Goal: Participate in discussion: Engage in conversation with other users on a specific topic

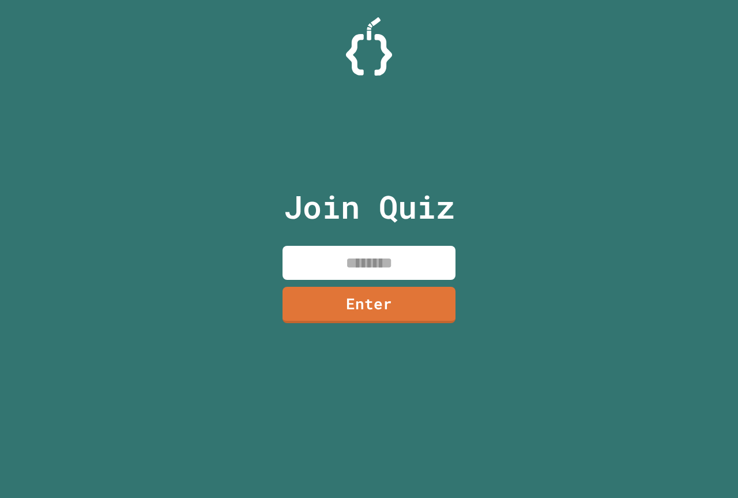
click at [385, 270] on input at bounding box center [369, 263] width 173 height 34
type input "********"
click at [399, 288] on link "Enter" at bounding box center [369, 303] width 168 height 38
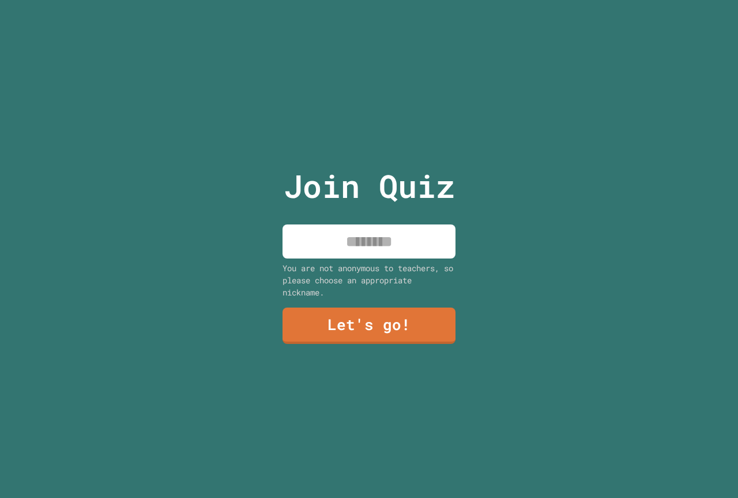
click at [394, 229] on input at bounding box center [369, 241] width 173 height 34
type input "**********"
click at [387, 326] on link "Let's go!" at bounding box center [369, 325] width 174 height 38
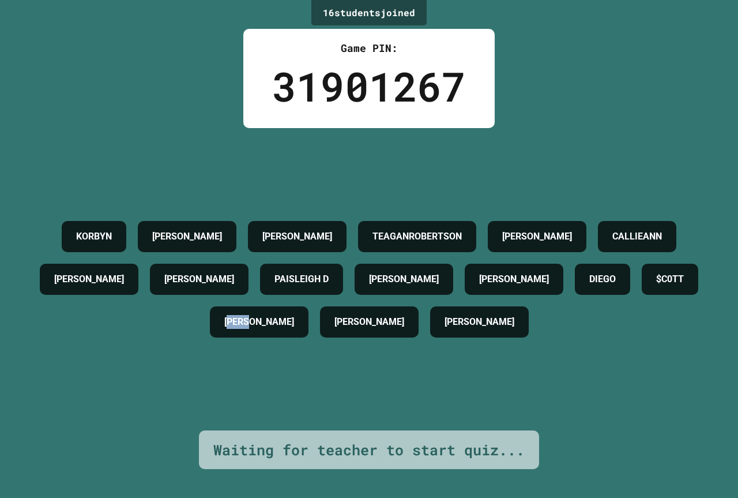
drag, startPoint x: 509, startPoint y: 303, endPoint x: 501, endPoint y: 296, distance: 11.0
click at [294, 315] on h4 "[PERSON_NAME]" at bounding box center [259, 322] width 70 height 14
click at [308, 306] on div "[PERSON_NAME]" at bounding box center [259, 321] width 99 height 31
drag, startPoint x: 501, startPoint y: 296, endPoint x: 630, endPoint y: 315, distance: 130.0
click at [308, 315] on div "[PERSON_NAME]" at bounding box center [259, 321] width 99 height 31
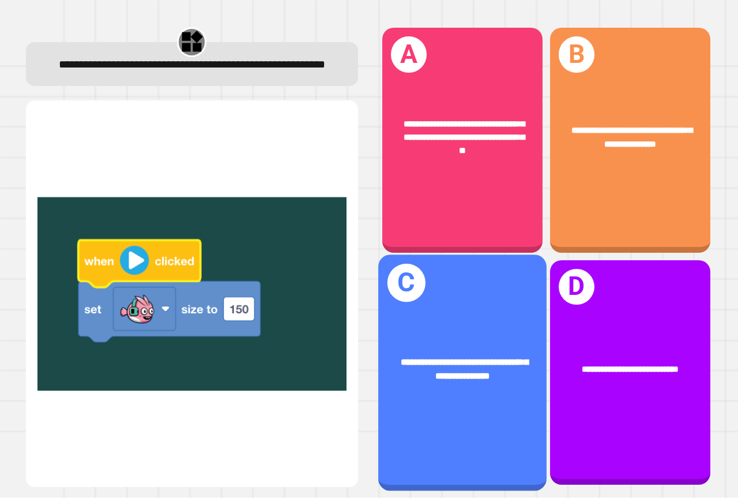
click at [470, 297] on div "**********" at bounding box center [462, 372] width 168 height 236
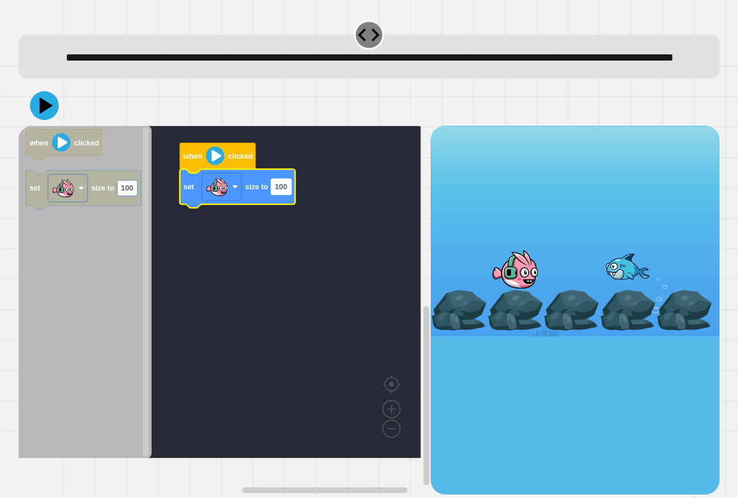
click at [285, 194] on rect "Blockly Workspace" at bounding box center [281, 187] width 20 height 16
type input "***"
click at [44, 115] on icon at bounding box center [44, 105] width 33 height 33
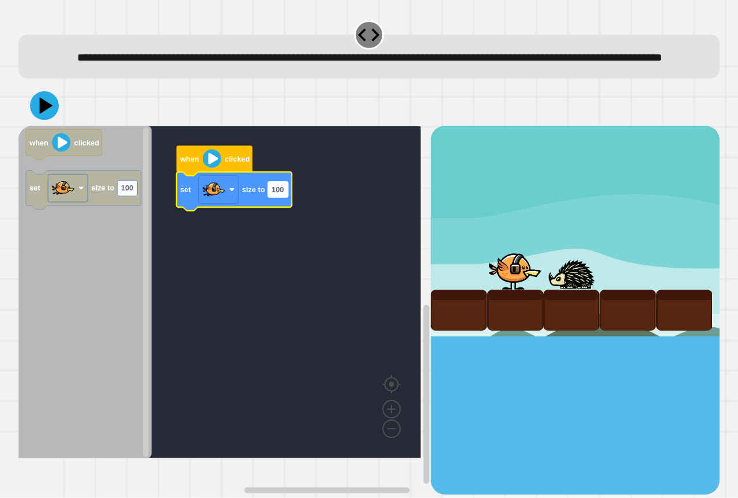
click at [284, 197] on rect "Blockly Workspace" at bounding box center [278, 190] width 20 height 16
type input "***"
click at [55, 126] on div at bounding box center [368, 105] width 701 height 40
click at [51, 123] on icon at bounding box center [45, 106] width 34 height 34
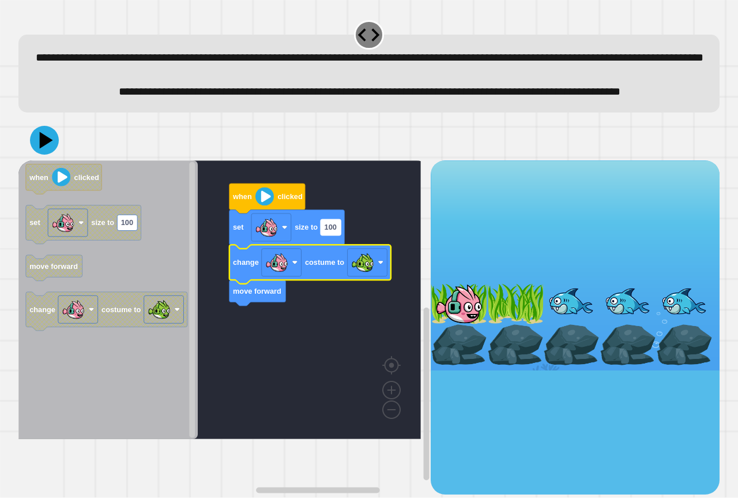
click at [338, 235] on rect "Blockly Workspace" at bounding box center [331, 227] width 20 height 16
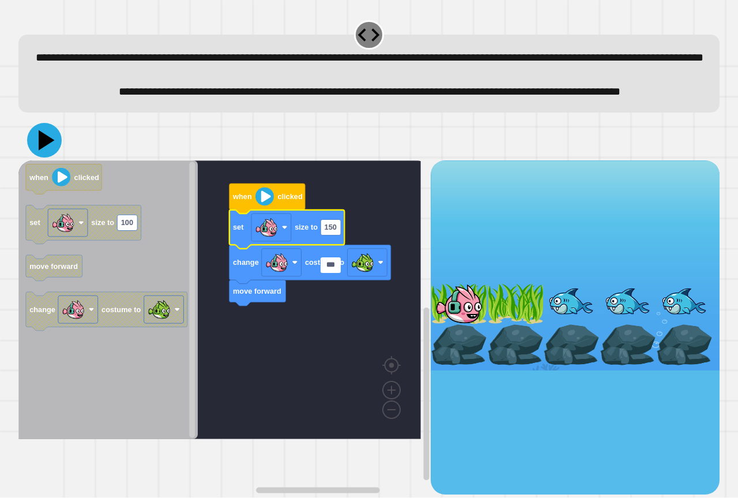
click at [42, 150] on icon at bounding box center [47, 140] width 16 height 20
click at [340, 272] on input "***" at bounding box center [331, 265] width 20 height 16
type input "*"
type input "***"
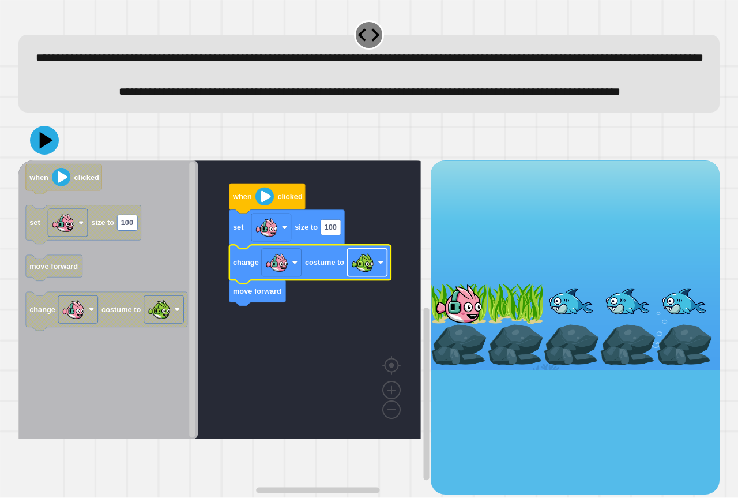
click at [382, 276] on rect "Blockly Workspace" at bounding box center [368, 262] width 40 height 28
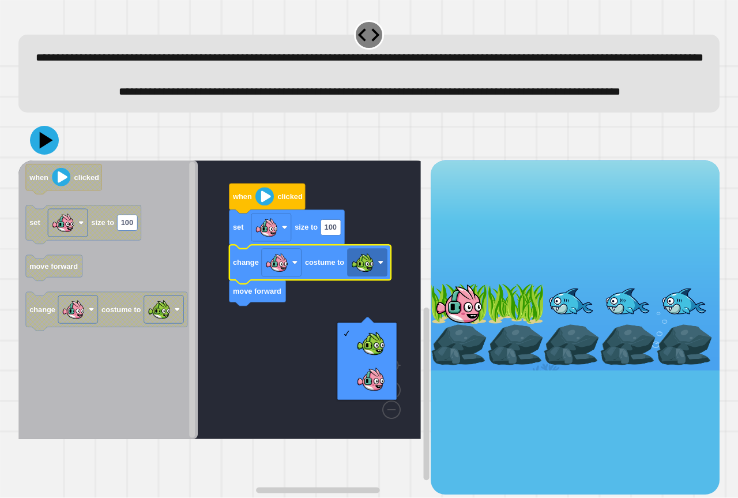
click at [318, 337] on rect "Blockly Workspace" at bounding box center [219, 299] width 402 height 278
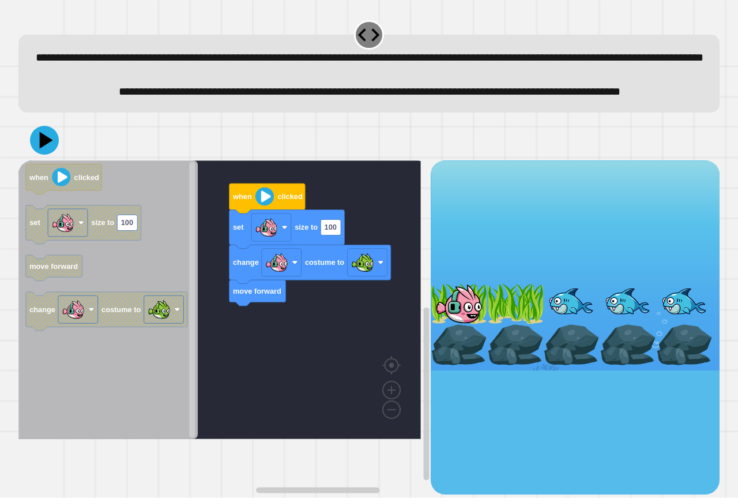
click at [49, 155] on icon at bounding box center [44, 140] width 29 height 29
click at [340, 235] on rect "Blockly Workspace" at bounding box center [331, 227] width 20 height 16
type input "***"
click at [47, 155] on icon at bounding box center [44, 140] width 29 height 29
drag, startPoint x: 43, startPoint y: 155, endPoint x: 44, endPoint y: 162, distance: 7.0
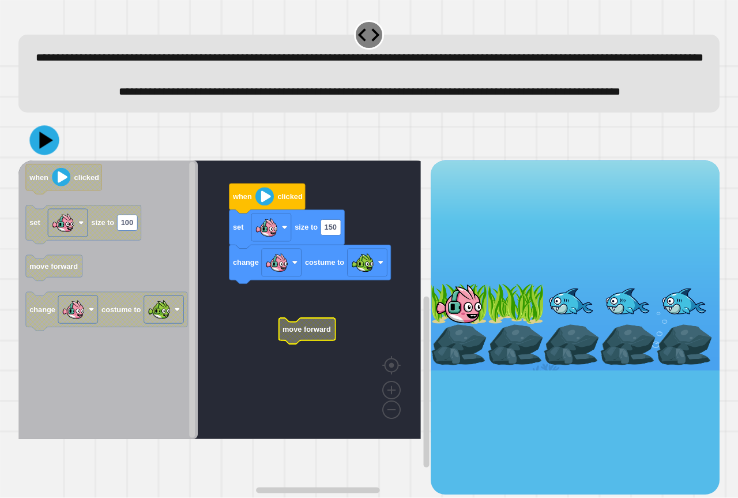
click at [43, 158] on div "when clicked set size to 150 change costume to move forward when clicked set si…" at bounding box center [369, 306] width 709 height 381
click at [47, 157] on icon at bounding box center [44, 140] width 35 height 35
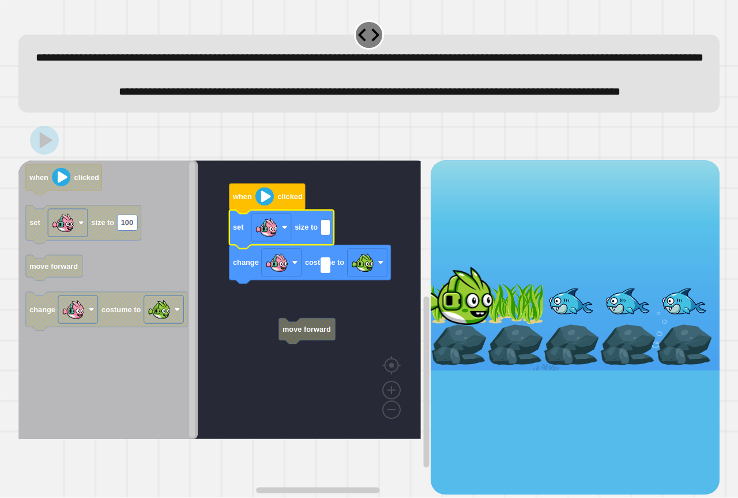
type input "*"
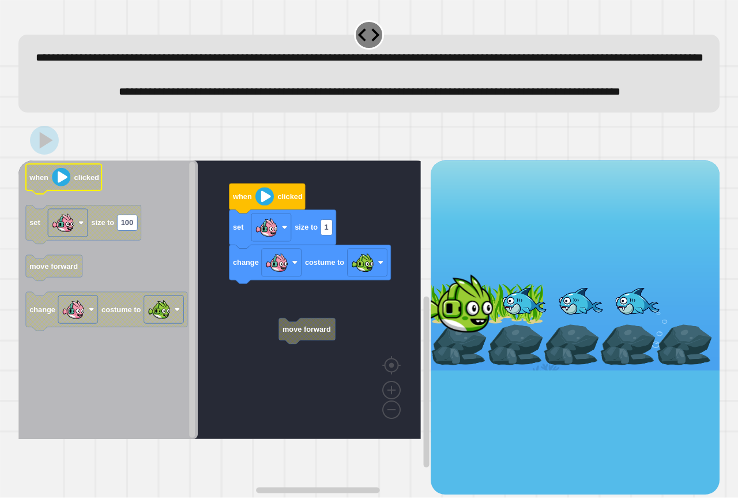
click at [52, 194] on g "when clicked" at bounding box center [64, 179] width 76 height 30
click at [48, 194] on icon "Blockly Workspace" at bounding box center [64, 179] width 76 height 30
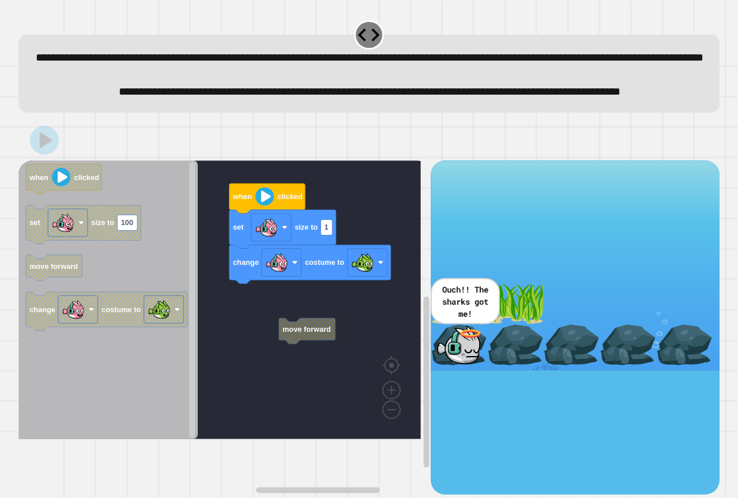
click at [50, 155] on icon at bounding box center [44, 140] width 29 height 29
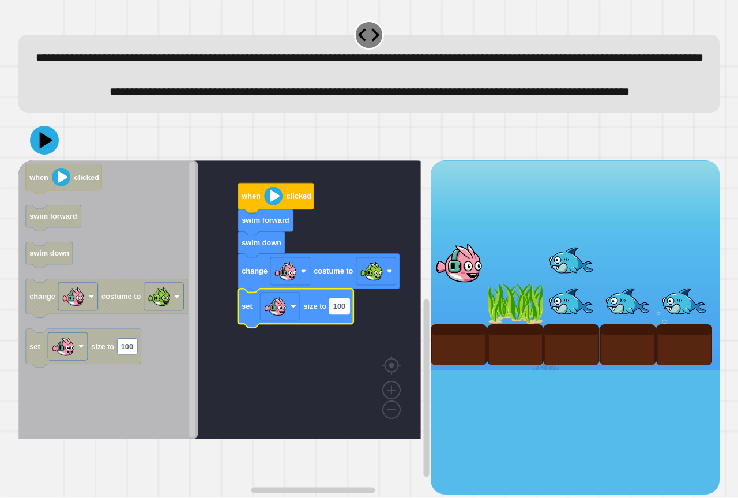
click at [338, 314] on rect "Blockly Workspace" at bounding box center [339, 306] width 20 height 16
type input "*"
click at [37, 155] on icon at bounding box center [44, 140] width 29 height 29
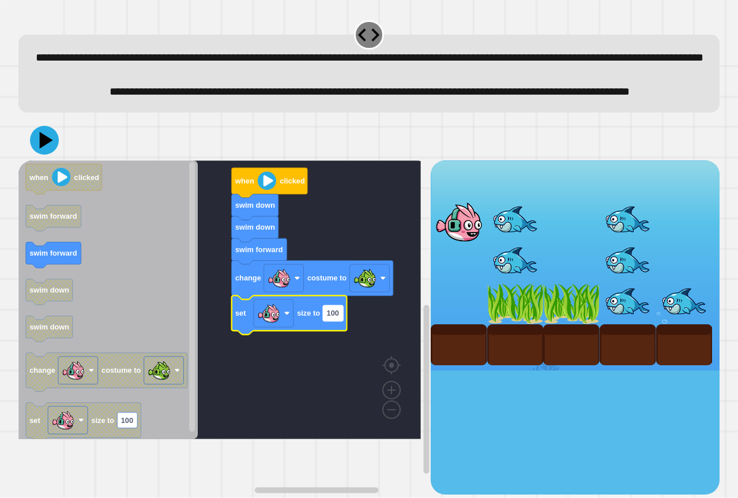
click at [340, 321] on rect "Blockly Workspace" at bounding box center [333, 313] width 20 height 16
type input "*"
click at [51, 149] on icon at bounding box center [46, 139] width 15 height 19
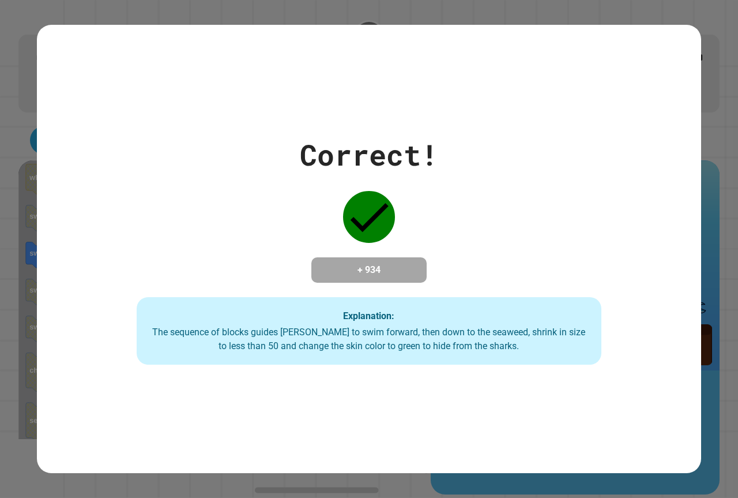
click at [242, 276] on div "Correct! + 934 Explanation: The sequence of blocks guides [PERSON_NAME] to swim…" at bounding box center [369, 249] width 664 height 232
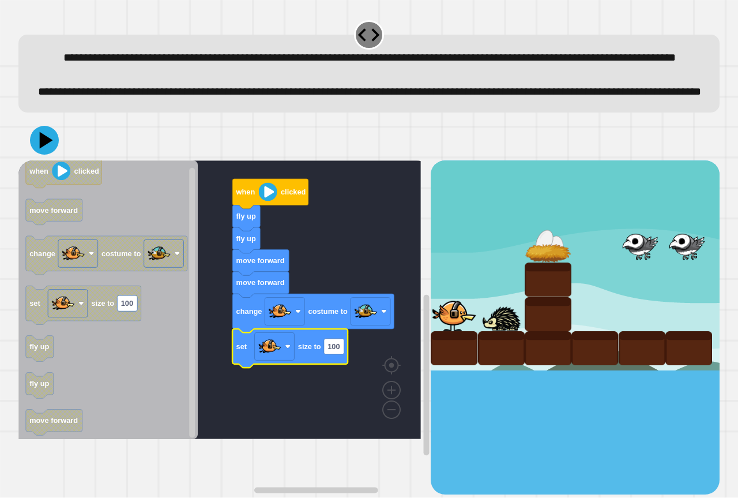
click at [338, 367] on icon "Blockly Workspace" at bounding box center [289, 348] width 115 height 39
click at [340, 354] on rect "Blockly Workspace" at bounding box center [334, 346] width 20 height 16
type input "*"
click at [45, 156] on icon at bounding box center [44, 140] width 31 height 31
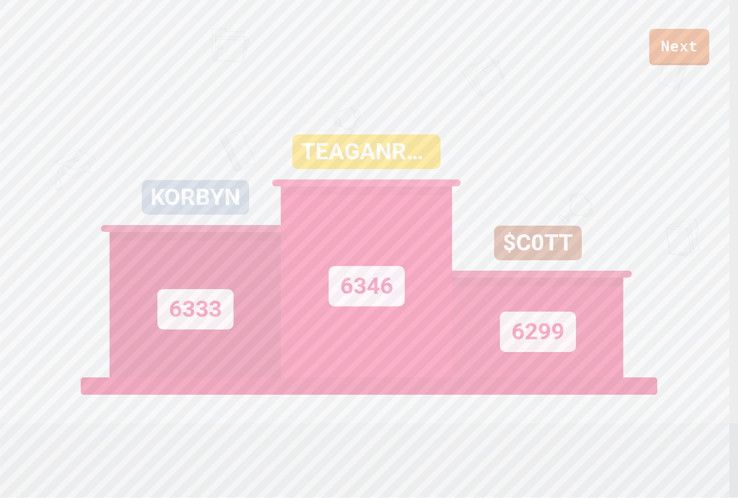
click at [681, 56] on link "Next" at bounding box center [679, 47] width 60 height 36
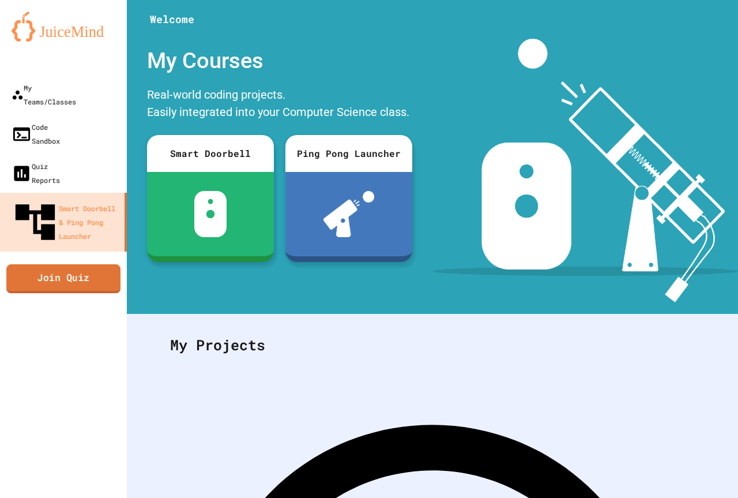
click at [104, 264] on link "Join Quiz" at bounding box center [63, 278] width 114 height 29
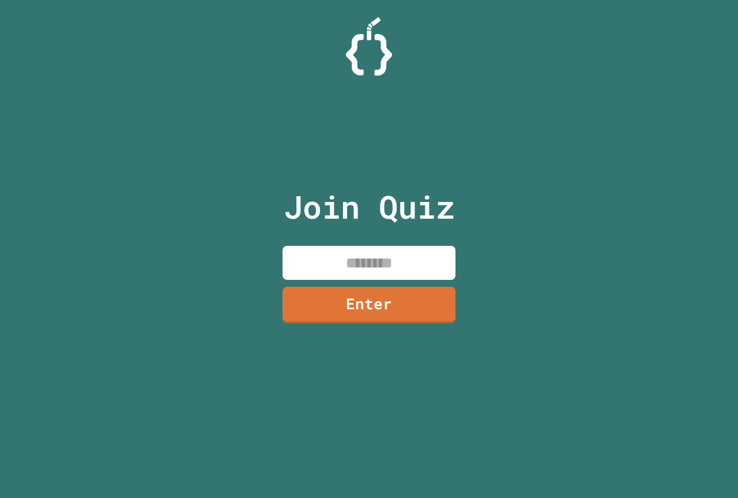
drag, startPoint x: 262, startPoint y: 240, endPoint x: 290, endPoint y: 246, distance: 29.0
click at [262, 240] on div "Join Quiz Enter" at bounding box center [369, 249] width 738 height 498
click at [290, 246] on input at bounding box center [369, 263] width 173 height 34
type input "*"
type input "********"
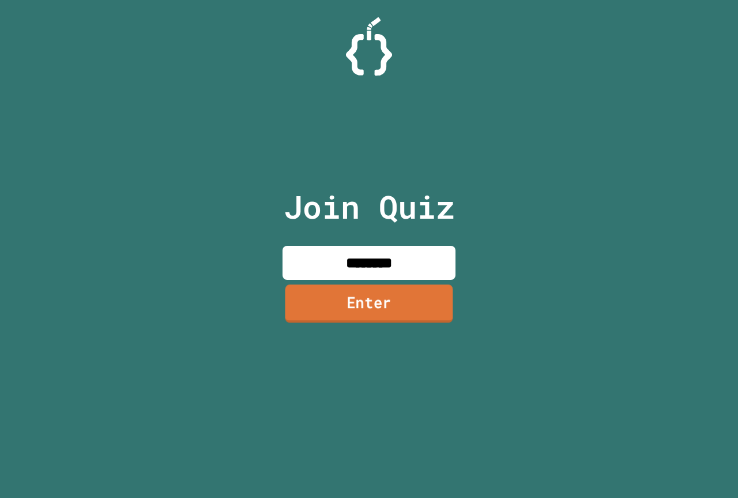
click at [338, 298] on link "Enter" at bounding box center [369, 303] width 168 height 38
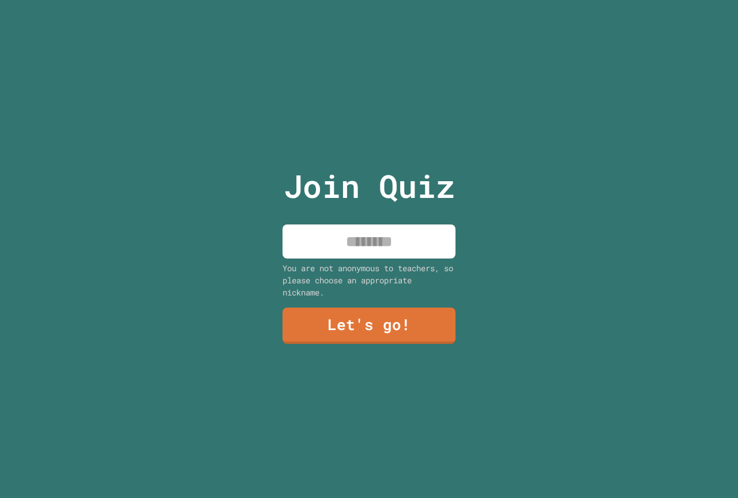
click at [391, 224] on input at bounding box center [369, 241] width 173 height 34
type input "**********"
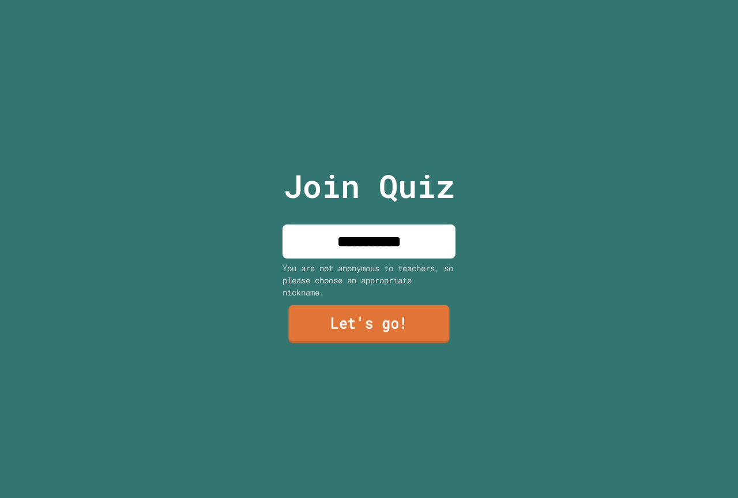
click at [386, 336] on link "Let's go!" at bounding box center [368, 324] width 161 height 38
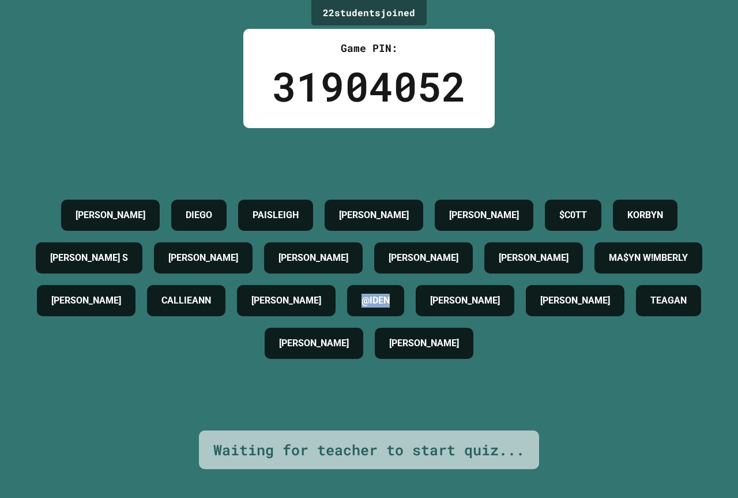
drag, startPoint x: 291, startPoint y: 330, endPoint x: 368, endPoint y: 336, distance: 76.9
click at [368, 316] on div "@IDEN" at bounding box center [375, 300] width 57 height 31
drag, startPoint x: 248, startPoint y: 386, endPoint x: 315, endPoint y: 387, distance: 67.5
click at [315, 364] on div "[PERSON_NAME] PAISLEIGH [PERSON_NAME] [PERSON_NAME] $C0TT [PERSON_NAME] S [PERS…" at bounding box center [369, 279] width 680 height 171
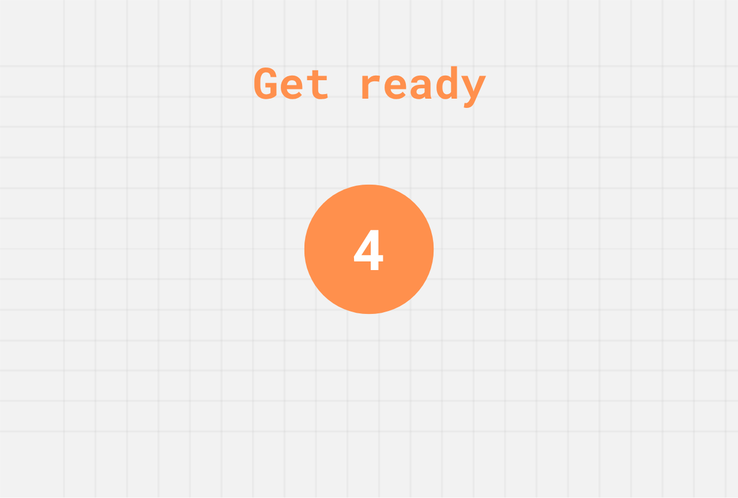
click at [293, 308] on div "Get ready 4" at bounding box center [369, 249] width 738 height 498
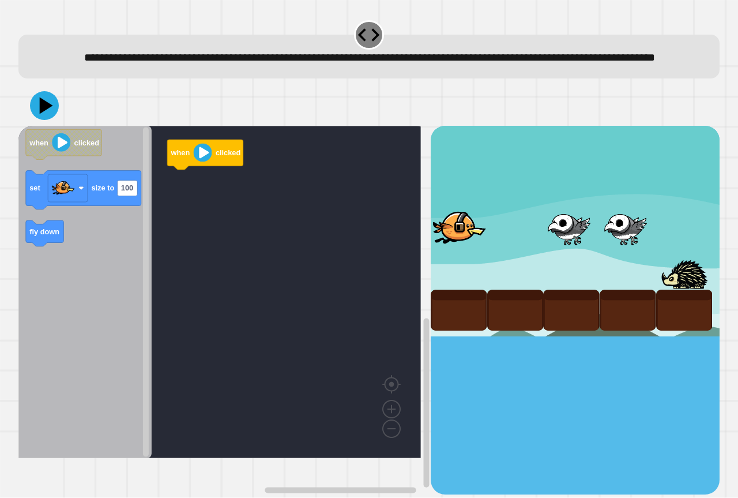
click at [67, 254] on icon "Blockly Workspace" at bounding box center [84, 292] width 133 height 332
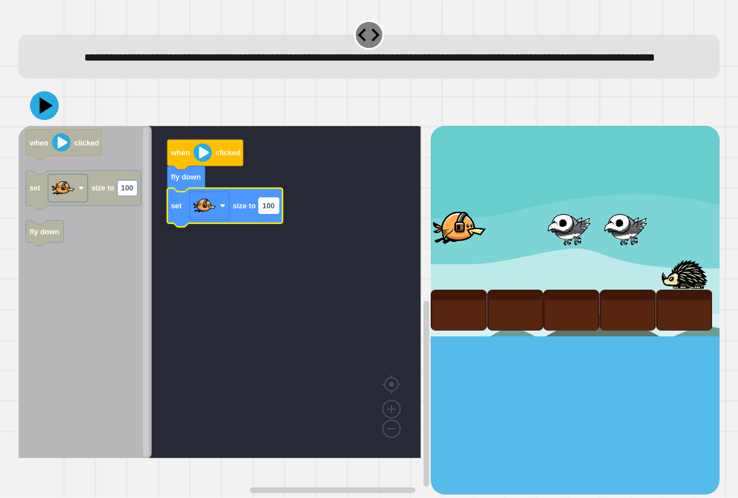
click at [273, 213] on rect "Blockly Workspace" at bounding box center [269, 206] width 20 height 16
type input "*"
type input "***"
click at [50, 122] on icon at bounding box center [44, 105] width 33 height 33
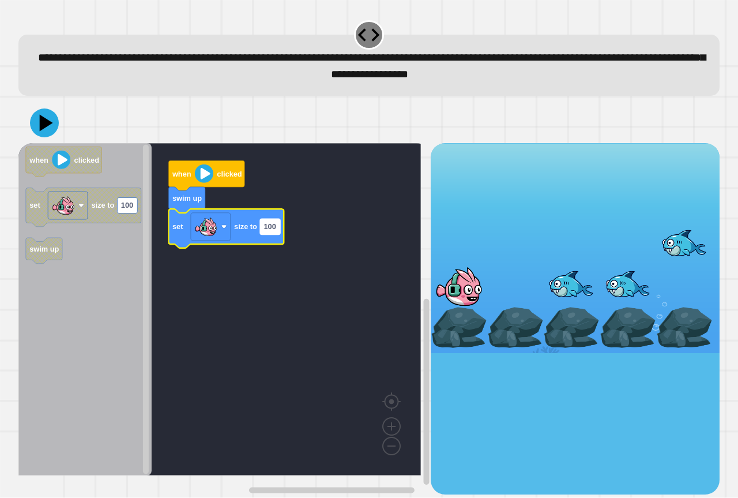
click at [278, 229] on rect "Blockly Workspace" at bounding box center [270, 227] width 20 height 16
type input "***"
click at [55, 123] on icon at bounding box center [44, 122] width 29 height 29
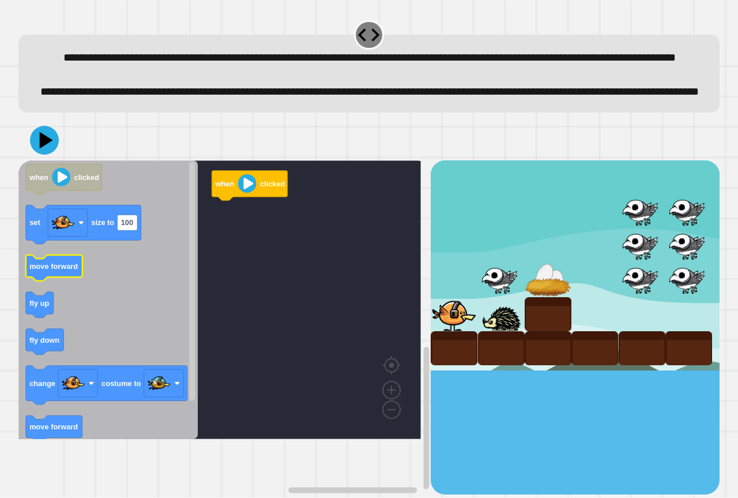
click at [58, 270] on text "move forward" at bounding box center [53, 266] width 48 height 9
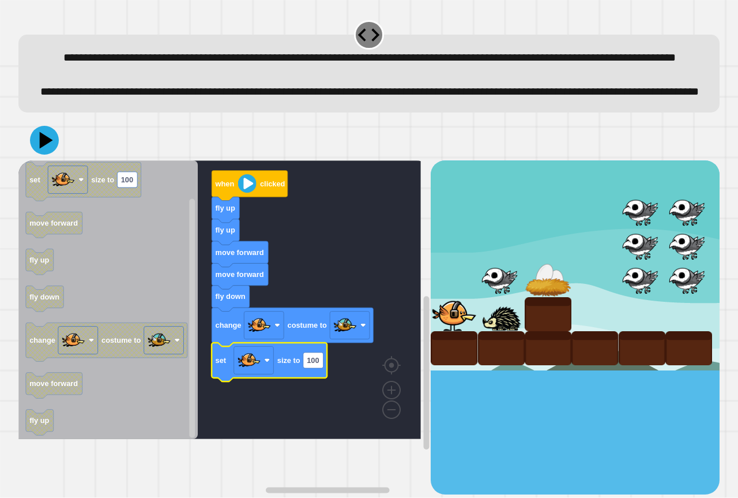
click at [316, 381] on icon "Blockly Workspace" at bounding box center [269, 361] width 115 height 39
click at [320, 381] on icon "Blockly Workspace" at bounding box center [269, 361] width 115 height 39
click at [320, 368] on rect "Blockly Workspace" at bounding box center [313, 360] width 20 height 16
type input "*"
click at [50, 155] on icon at bounding box center [44, 140] width 30 height 30
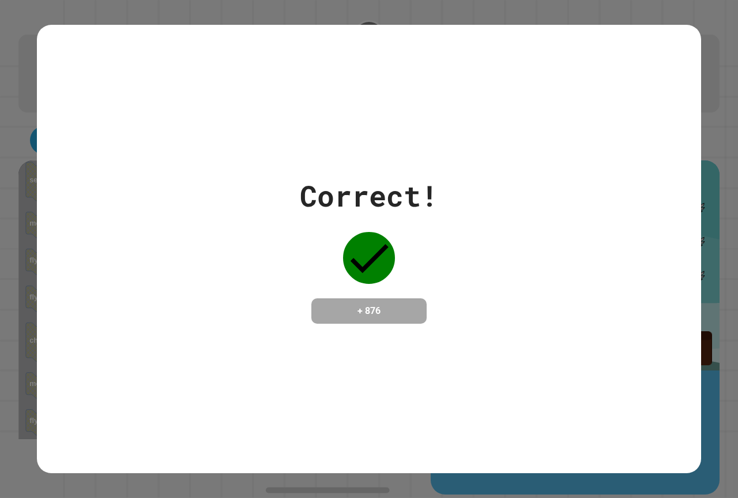
drag, startPoint x: 104, startPoint y: 412, endPoint x: 376, endPoint y: 356, distance: 277.9
click at [377, 353] on div "Correct! + 876" at bounding box center [369, 249] width 664 height 448
drag, startPoint x: 314, startPoint y: 246, endPoint x: 477, endPoint y: 283, distance: 167.3
click at [441, 295] on div "Correct! + 876" at bounding box center [369, 248] width 664 height 149
click at [477, 283] on div "Correct! + 876" at bounding box center [369, 248] width 664 height 149
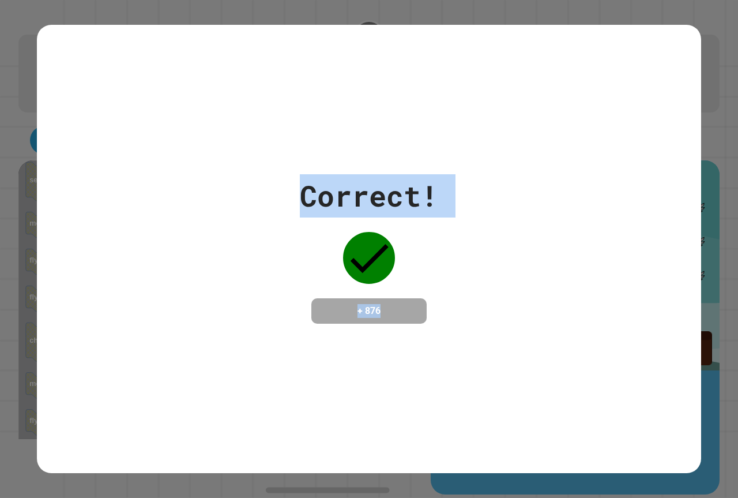
drag, startPoint x: 233, startPoint y: 28, endPoint x: 468, endPoint y: 360, distance: 406.6
click at [456, 347] on div "Correct! + 876" at bounding box center [369, 249] width 738 height 498
click at [470, 367] on div "Correct! + 876" at bounding box center [369, 249] width 664 height 448
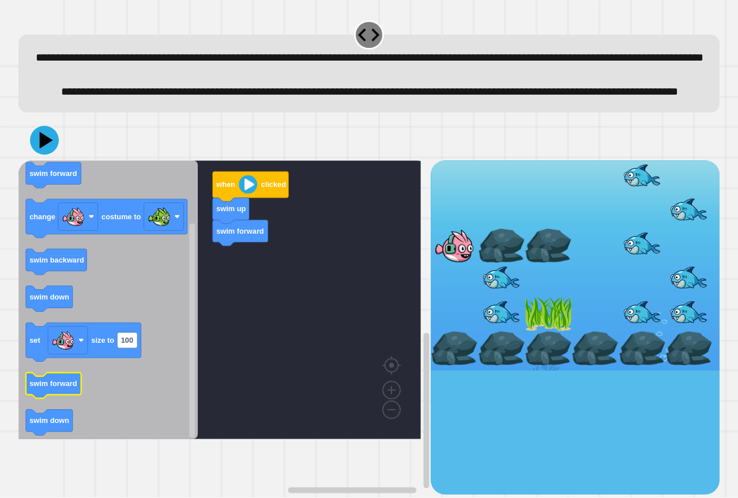
click at [50, 388] on text "swim forward" at bounding box center [53, 383] width 48 height 9
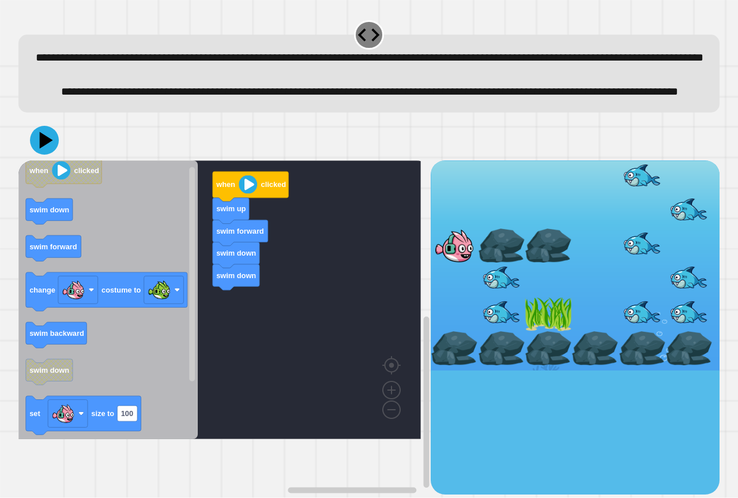
click at [123, 278] on icon "when clicked swim down swim forward change costume to swim backward swim down s…" at bounding box center [107, 299] width 179 height 278
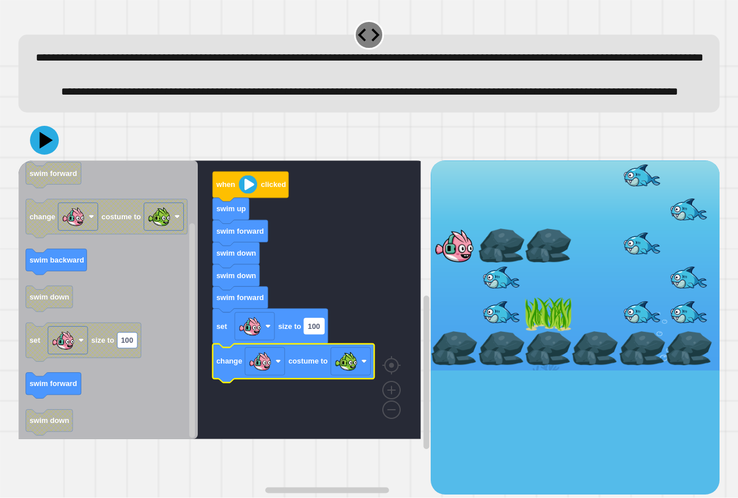
click at [319, 334] on rect "Blockly Workspace" at bounding box center [314, 326] width 20 height 16
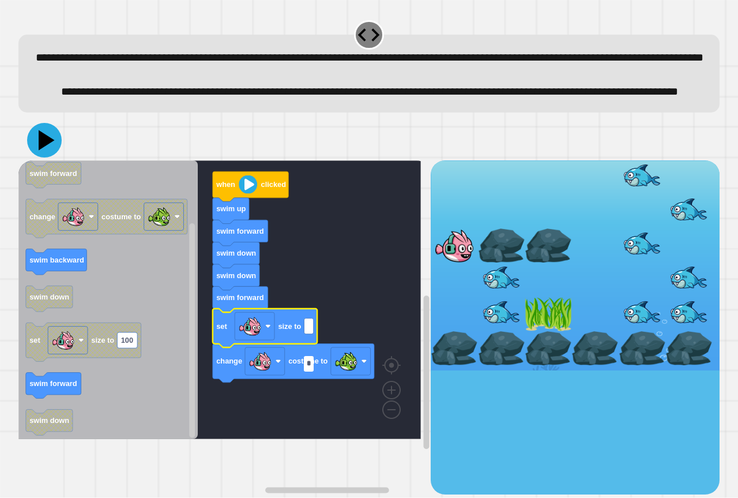
type input "*"
click at [59, 157] on button at bounding box center [44, 140] width 35 height 35
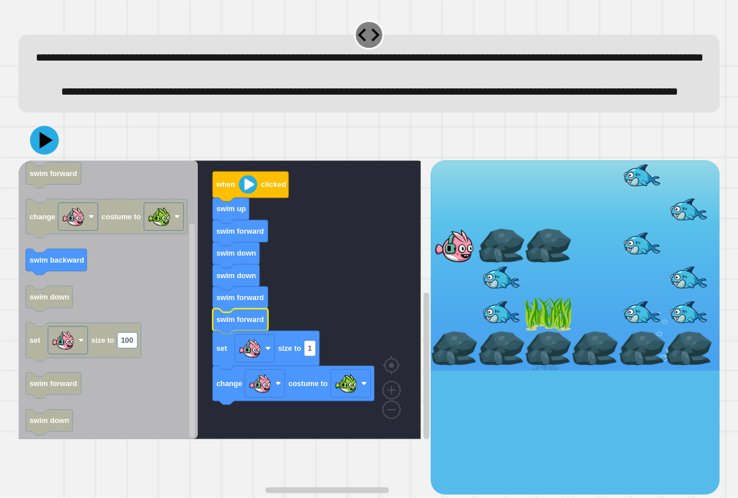
click at [352, 321] on rect "Blockly Workspace" at bounding box center [219, 299] width 402 height 278
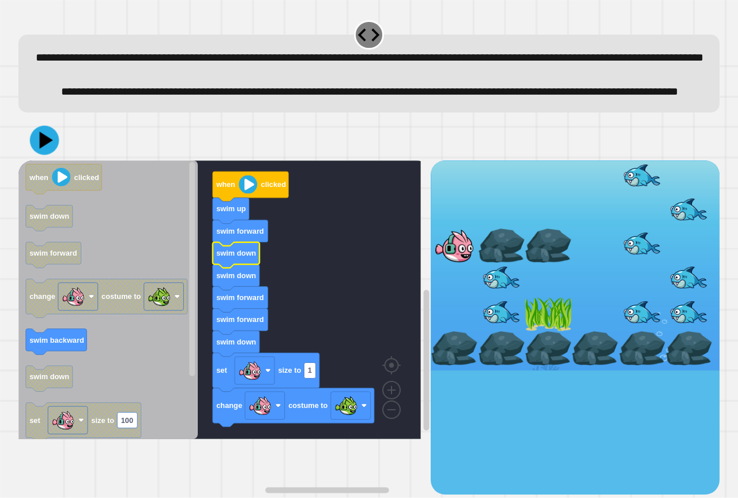
click at [44, 155] on icon at bounding box center [44, 140] width 29 height 29
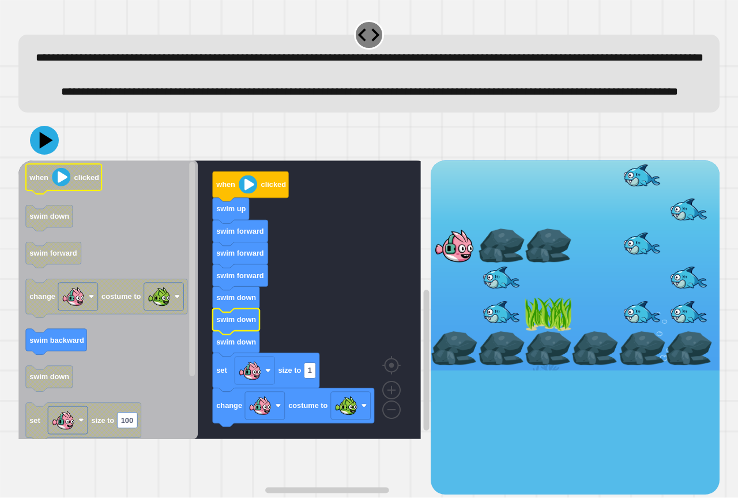
click at [50, 155] on icon at bounding box center [44, 140] width 29 height 29
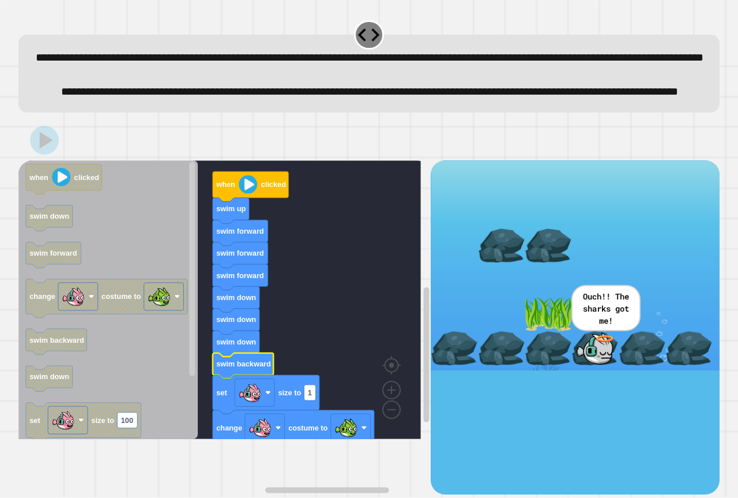
click at [50, 155] on icon at bounding box center [44, 140] width 29 height 29
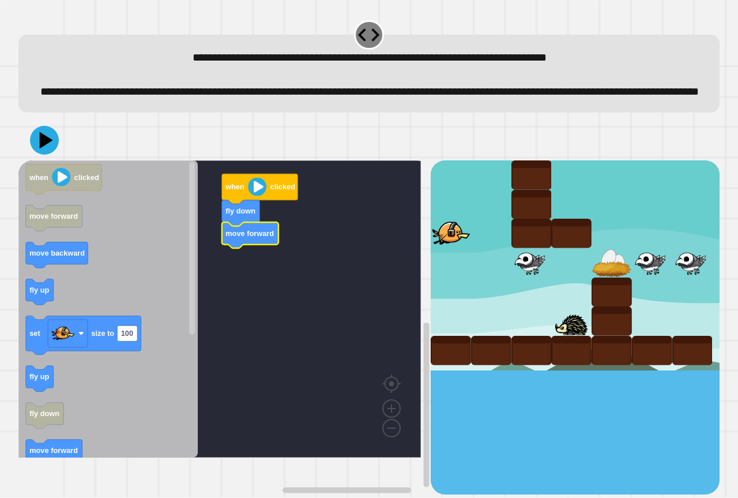
click at [228, 317] on rect "Blockly Workspace" at bounding box center [219, 308] width 402 height 297
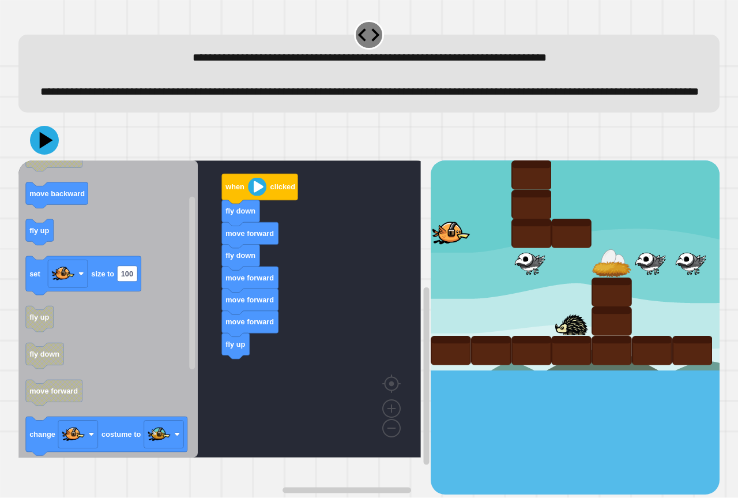
click at [159, 240] on icon "when clicked move forward move backward fly up set size to 100 fly up fly down …" at bounding box center [107, 308] width 179 height 297
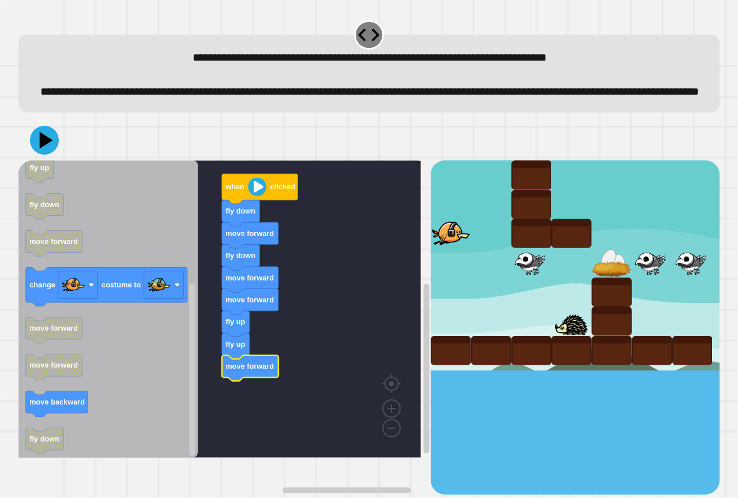
click at [297, 376] on rect "Blockly Workspace" at bounding box center [219, 308] width 402 height 297
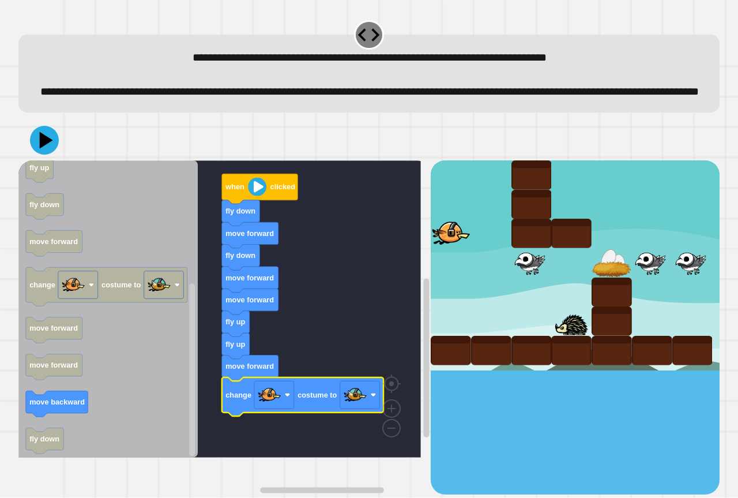
click at [333, 382] on rect "Blockly Workspace" at bounding box center [219, 308] width 402 height 297
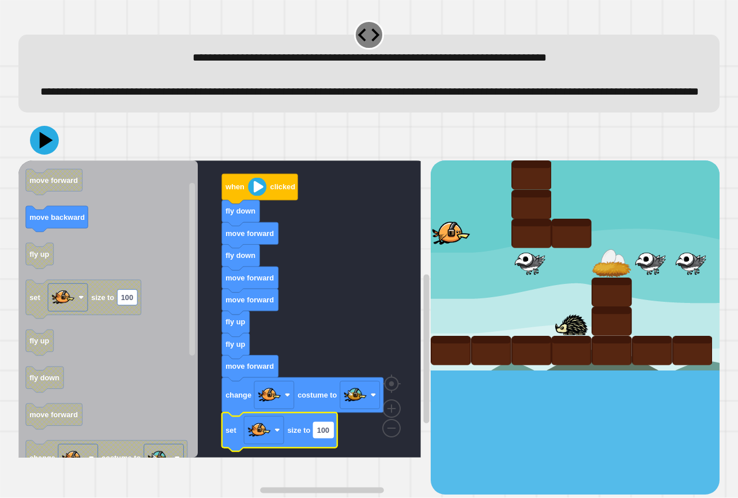
click at [329, 434] on text "100" at bounding box center [323, 429] width 12 height 9
type input "*"
click at [53, 152] on icon at bounding box center [44, 140] width 32 height 32
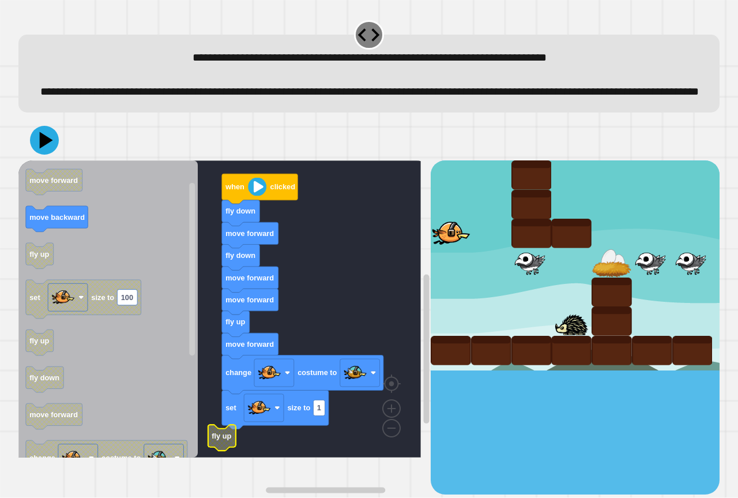
click at [36, 155] on icon at bounding box center [44, 140] width 29 height 29
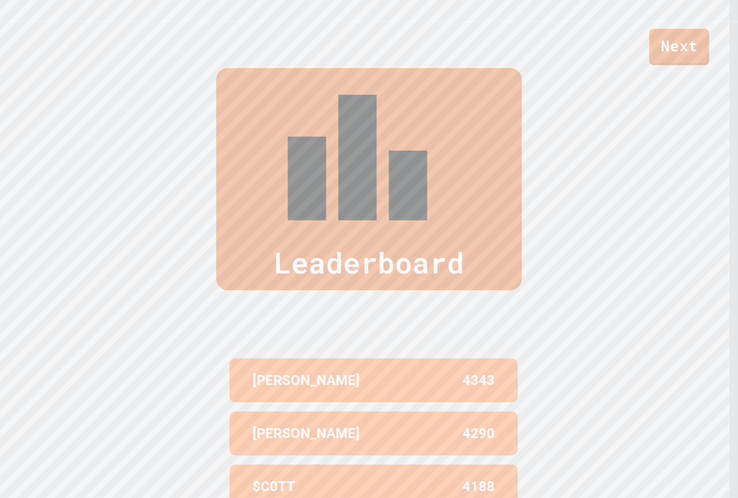
scroll to position [502, 0]
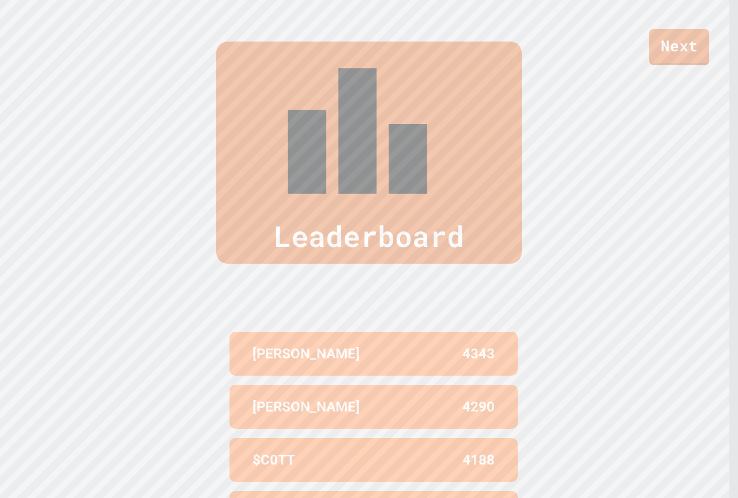
click at [488, 332] on div "[PERSON_NAME] 4343" at bounding box center [373, 354] width 288 height 44
click at [673, 29] on link "Next" at bounding box center [679, 47] width 60 height 36
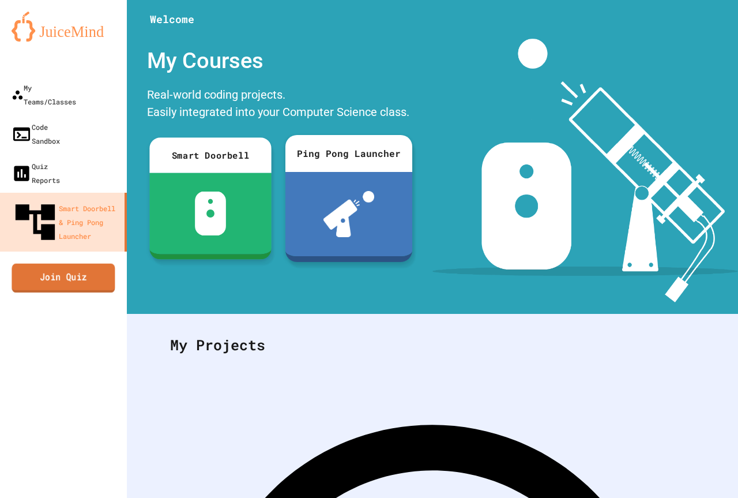
click at [110, 263] on link "Join Quiz" at bounding box center [63, 277] width 103 height 29
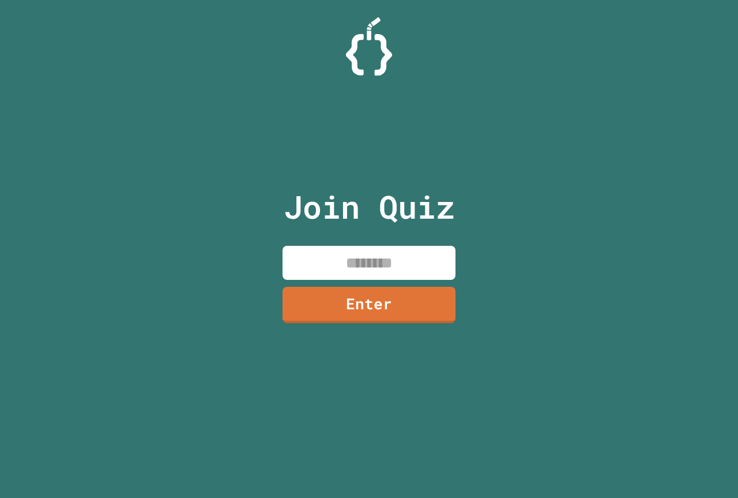
click at [347, 259] on input at bounding box center [369, 263] width 173 height 34
type input "********"
click at [336, 312] on link "Enter" at bounding box center [369, 304] width 175 height 37
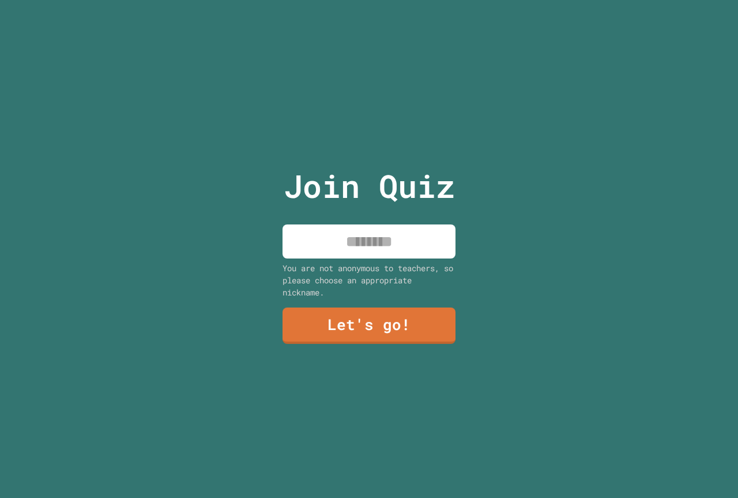
click at [344, 248] on input at bounding box center [369, 241] width 173 height 34
type input "**********"
click at [403, 317] on link "Let's go!" at bounding box center [369, 325] width 171 height 38
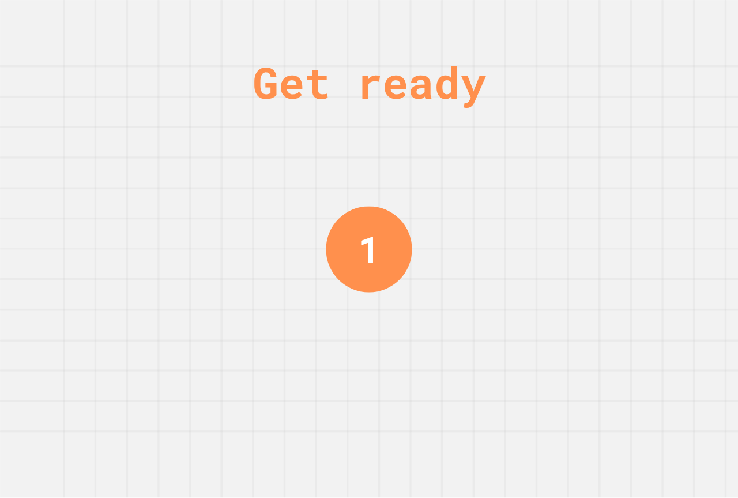
click at [478, 307] on div "Get ready 1" at bounding box center [369, 249] width 738 height 498
drag, startPoint x: 478, startPoint y: 307, endPoint x: 474, endPoint y: 318, distance: 12.2
click at [477, 308] on div "Get ready 1" at bounding box center [369, 249] width 738 height 498
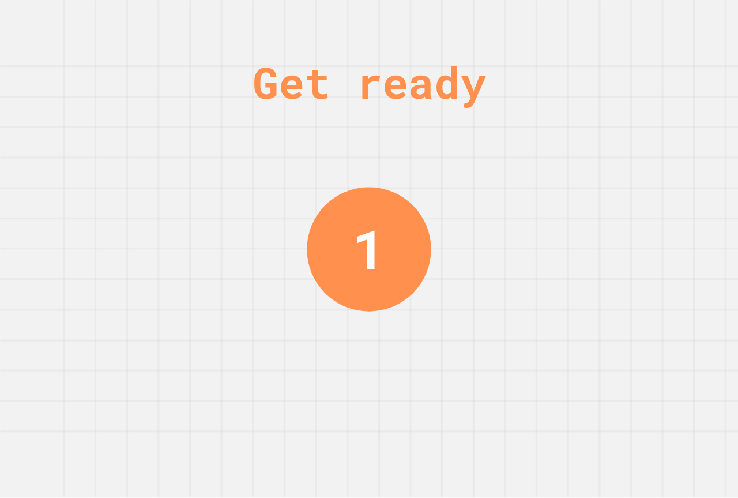
drag, startPoint x: 474, startPoint y: 318, endPoint x: 470, endPoint y: 314, distance: 6.1
click at [474, 317] on div "Get ready 1" at bounding box center [369, 249] width 738 height 498
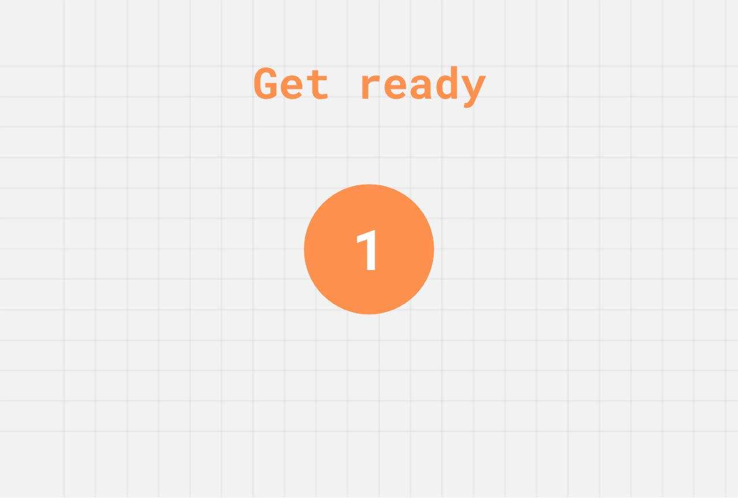
click at [477, 303] on div "Get ready 1" at bounding box center [369, 249] width 738 height 498
click at [476, 303] on div "Get ready 1" at bounding box center [369, 249] width 738 height 498
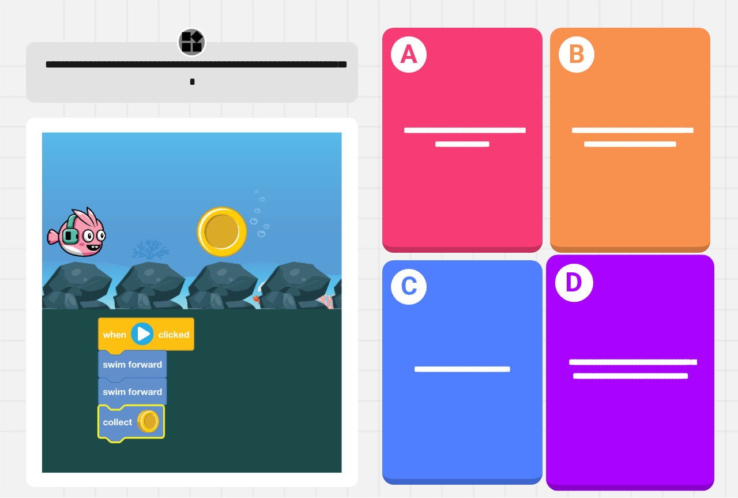
click at [608, 337] on div "**********" at bounding box center [630, 369] width 168 height 65
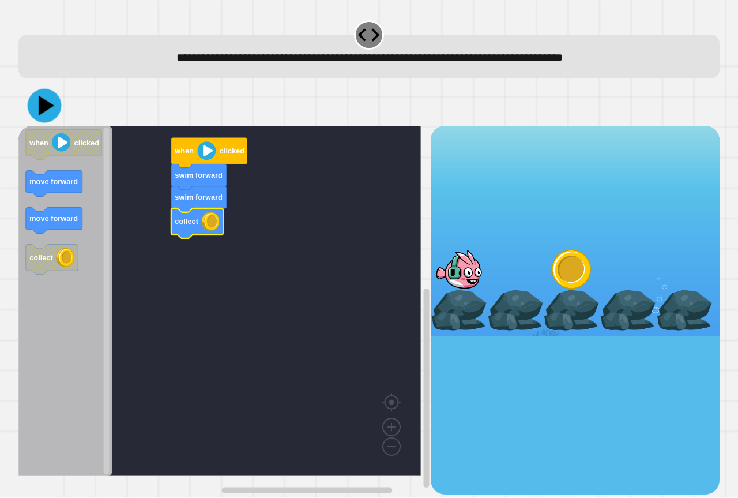
click at [46, 94] on button at bounding box center [45, 106] width 34 height 34
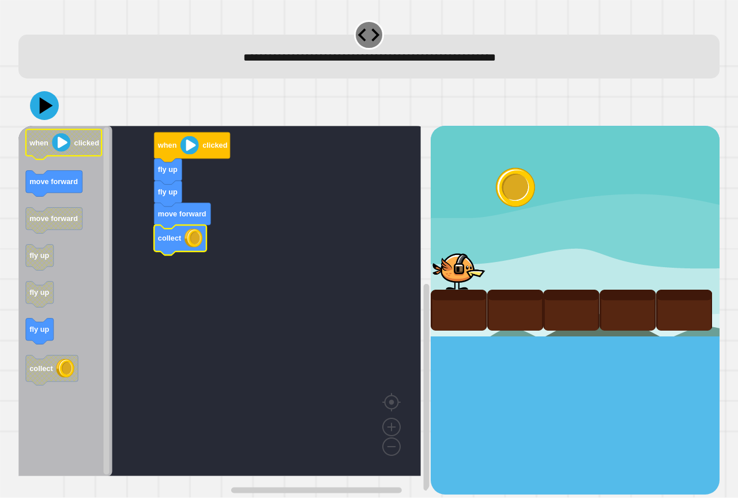
click at [28, 99] on div at bounding box center [368, 105] width 701 height 40
click at [45, 100] on icon at bounding box center [44, 105] width 29 height 29
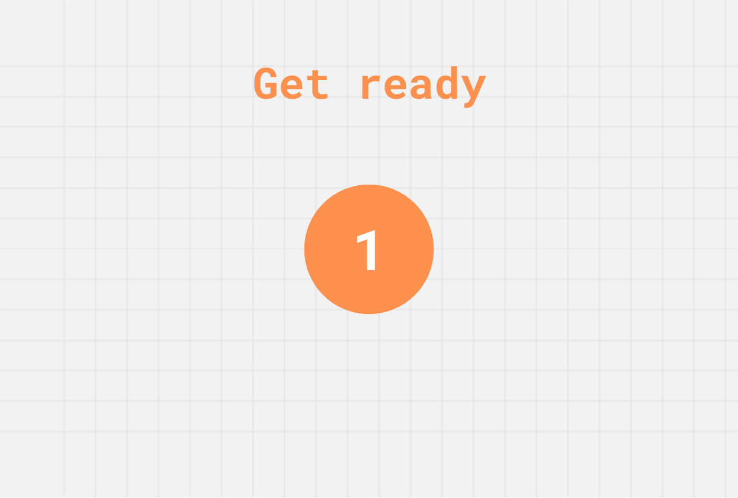
drag, startPoint x: 220, startPoint y: 165, endPoint x: 353, endPoint y: 133, distance: 137.6
click at [353, 133] on div "Get ready 1" at bounding box center [369, 249] width 86 height 498
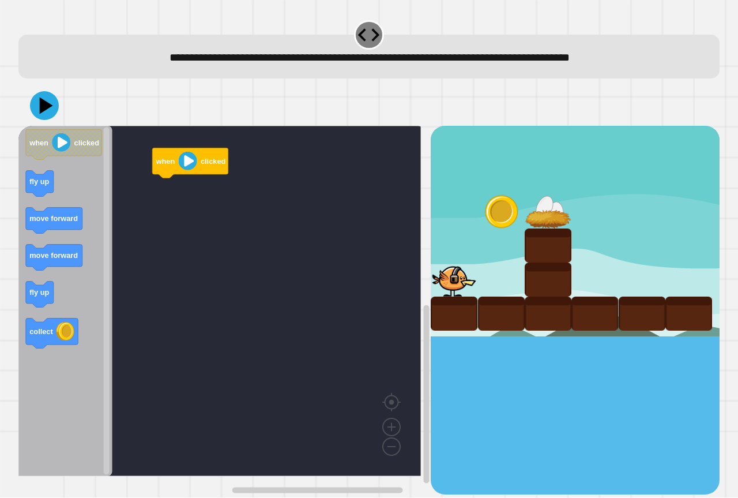
click at [42, 199] on icon "Blockly Workspace" at bounding box center [65, 301] width 94 height 350
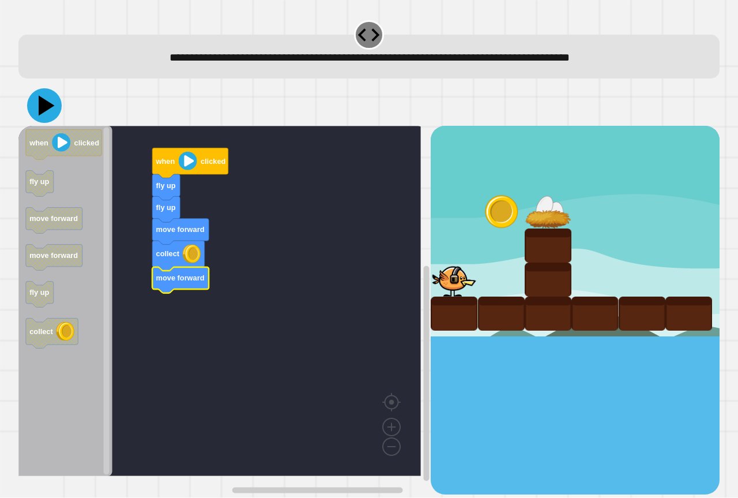
click at [43, 103] on icon at bounding box center [47, 106] width 16 height 20
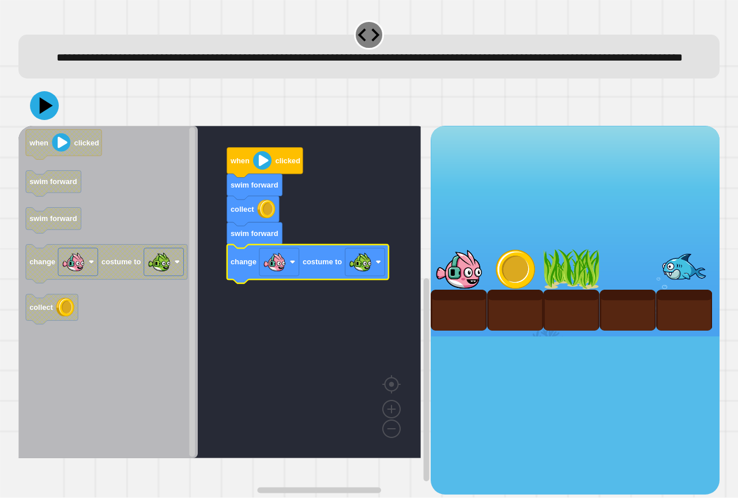
click at [61, 126] on div at bounding box center [368, 105] width 701 height 40
click at [48, 120] on icon at bounding box center [44, 105] width 29 height 29
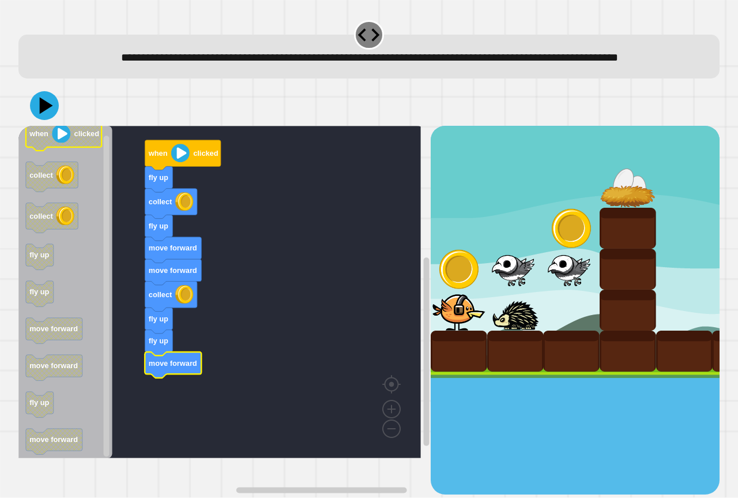
click at [38, 120] on icon at bounding box center [44, 105] width 29 height 29
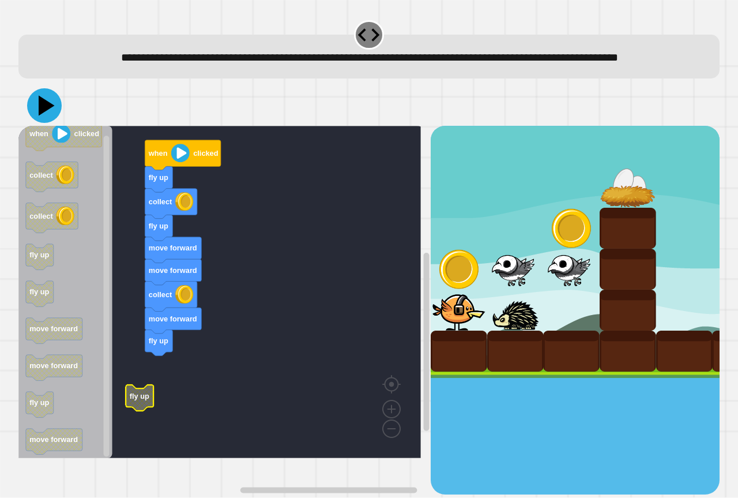
click at [49, 113] on icon at bounding box center [44, 105] width 35 height 35
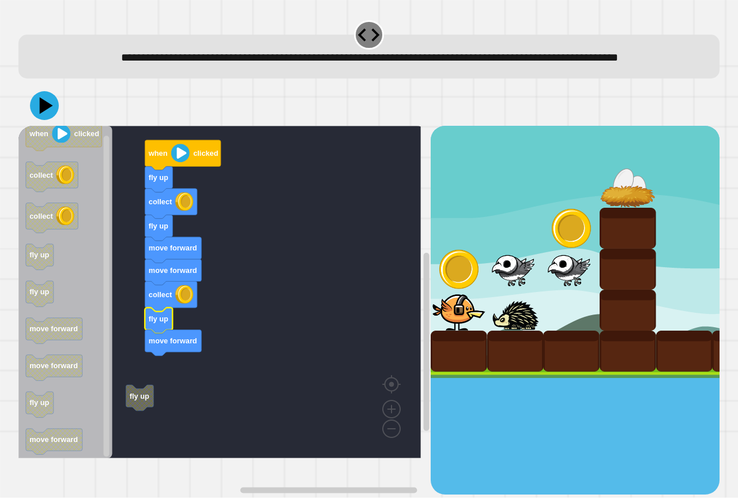
click at [62, 122] on div at bounding box center [368, 105] width 701 height 40
click at [50, 116] on icon at bounding box center [47, 106] width 16 height 20
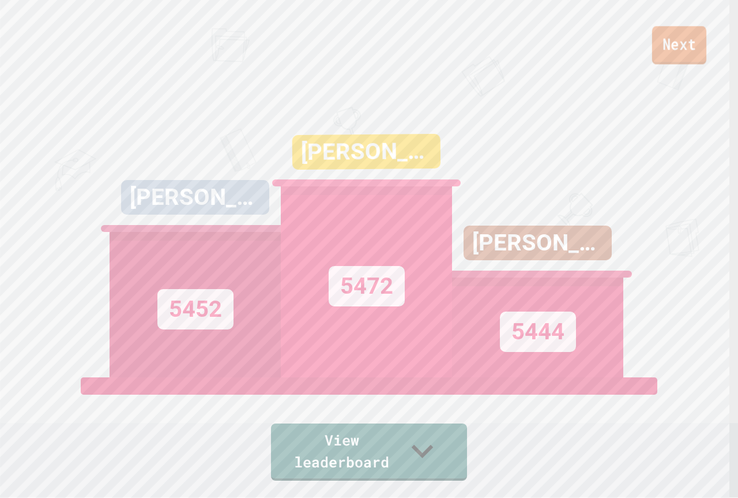
click at [659, 55] on link "Next" at bounding box center [679, 45] width 54 height 38
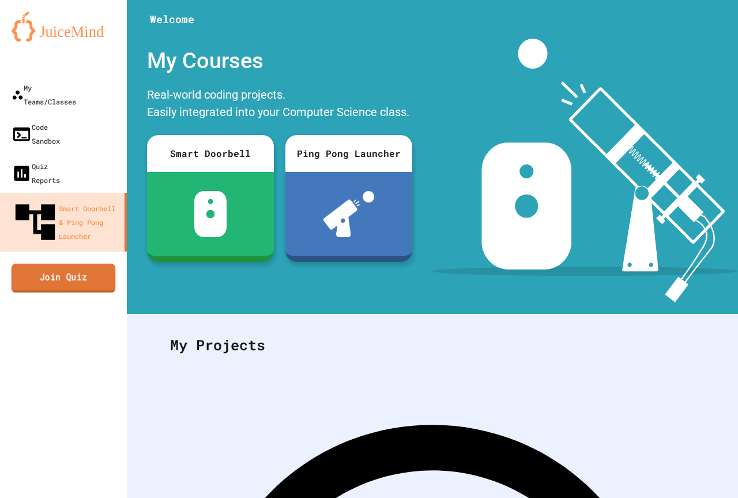
click at [69, 263] on link "Join Quiz" at bounding box center [64, 277] width 104 height 29
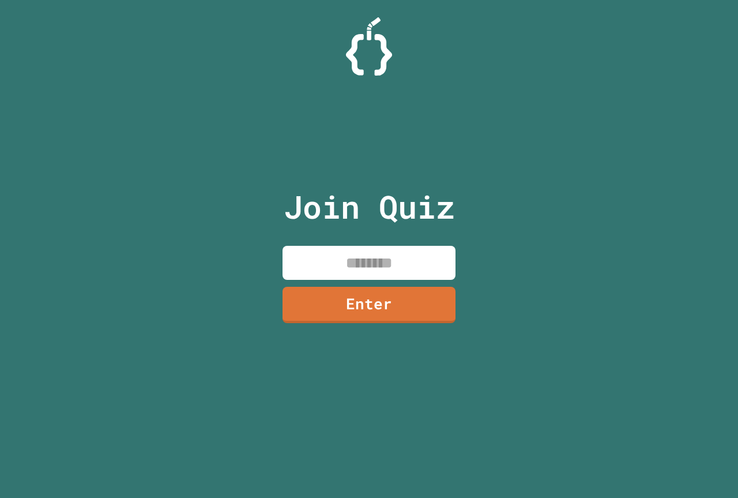
click at [357, 235] on div "Join Quiz Enter" at bounding box center [369, 249] width 194 height 440
click at [363, 248] on div "Join Quiz Enter" at bounding box center [369, 249] width 194 height 440
click at [362, 248] on input at bounding box center [369, 263] width 173 height 34
type input "********"
click at [404, 308] on link "Enter" at bounding box center [369, 304] width 174 height 37
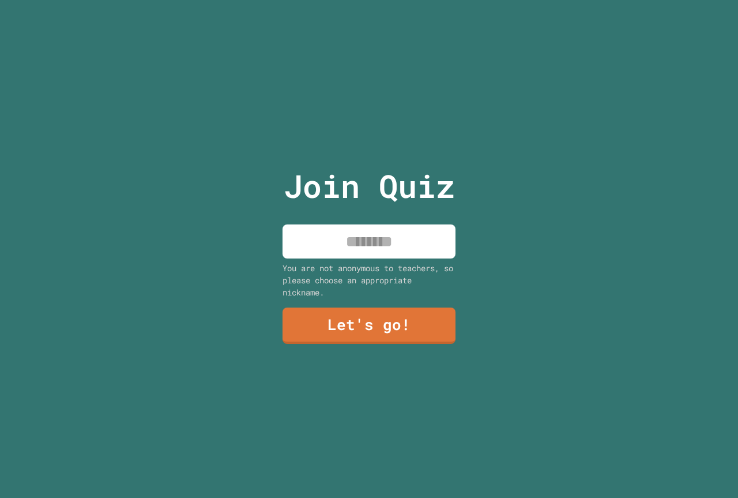
click at [378, 243] on input at bounding box center [369, 241] width 173 height 34
type input "**********"
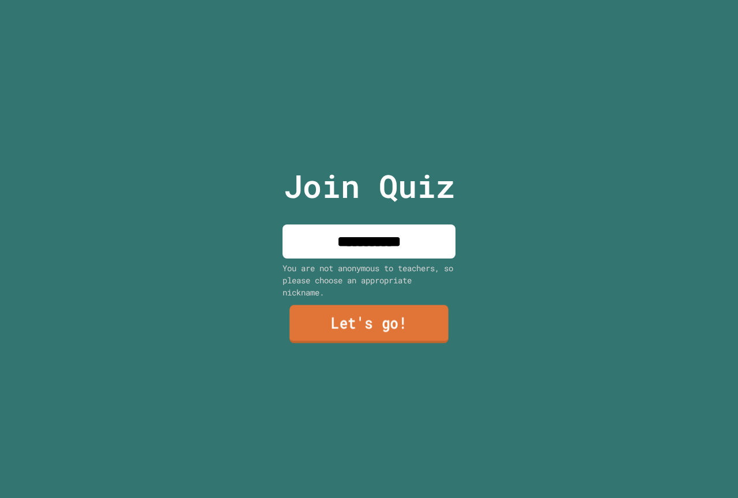
click at [413, 312] on link "Let's go!" at bounding box center [368, 324] width 159 height 38
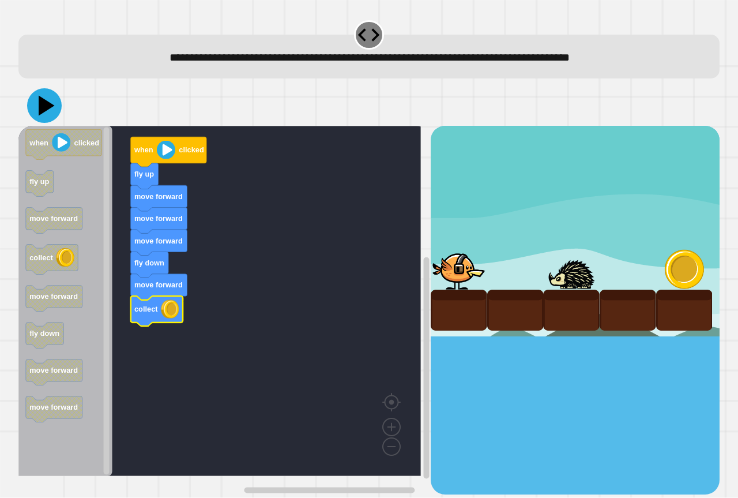
click at [39, 97] on icon at bounding box center [44, 105] width 35 height 35
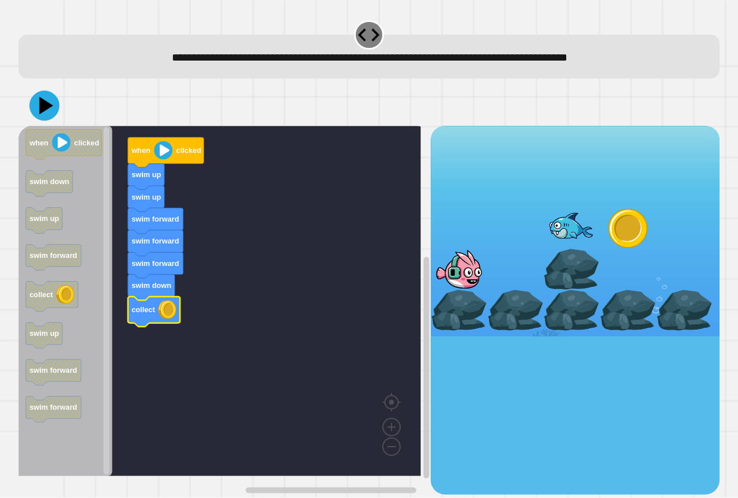
click at [48, 114] on icon at bounding box center [44, 106] width 30 height 30
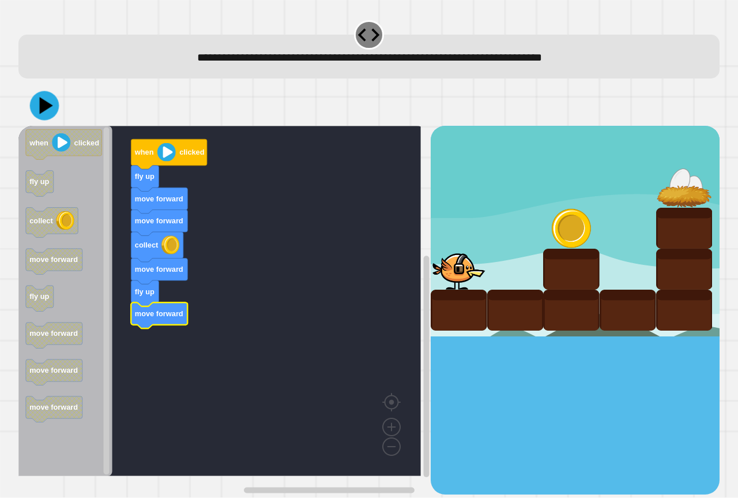
click at [47, 89] on div at bounding box center [368, 105] width 701 height 40
click at [49, 93] on icon at bounding box center [44, 105] width 29 height 29
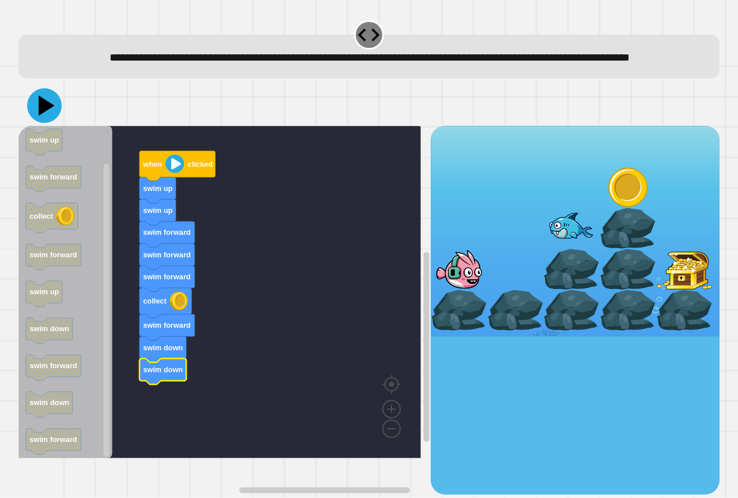
click at [40, 116] on icon at bounding box center [47, 106] width 16 height 20
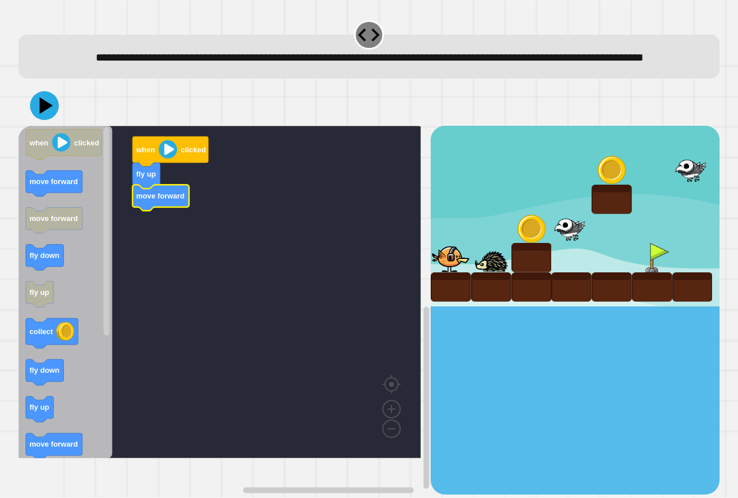
click at [85, 201] on icon "Blockly Workspace" at bounding box center [65, 292] width 94 height 332
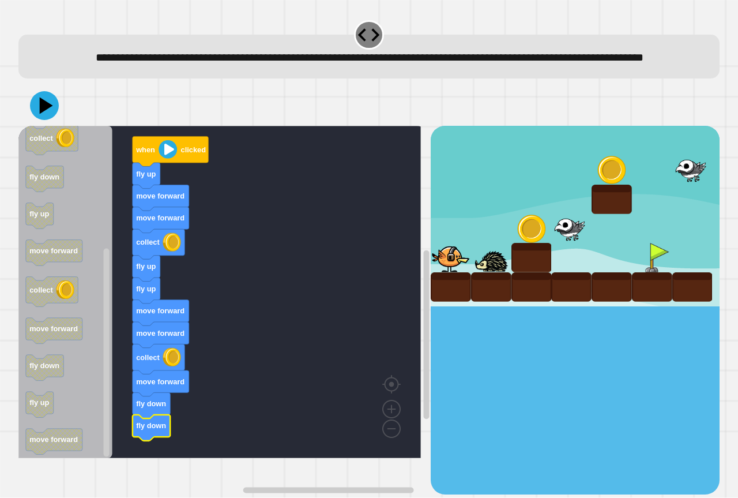
click at [48, 114] on button at bounding box center [44, 105] width 29 height 29
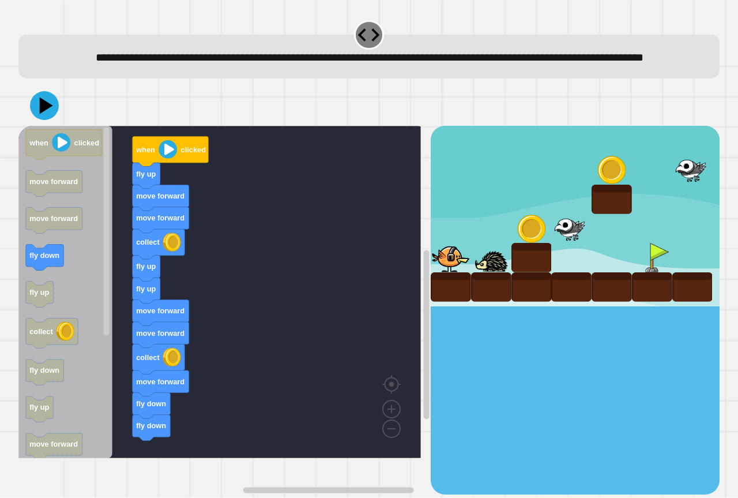
click at [137, 430] on div "when clicked fly up move forward move forward collect fly up fly up move forwar…" at bounding box center [224, 310] width 412 height 368
click at [90, 335] on icon "Blockly Workspace" at bounding box center [65, 292] width 94 height 332
click at [50, 117] on icon at bounding box center [44, 105] width 29 height 29
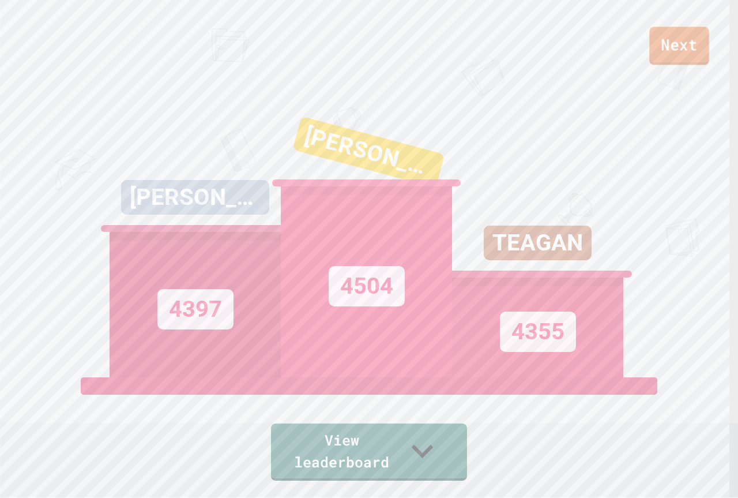
click at [681, 54] on link "Next" at bounding box center [678, 46] width 59 height 38
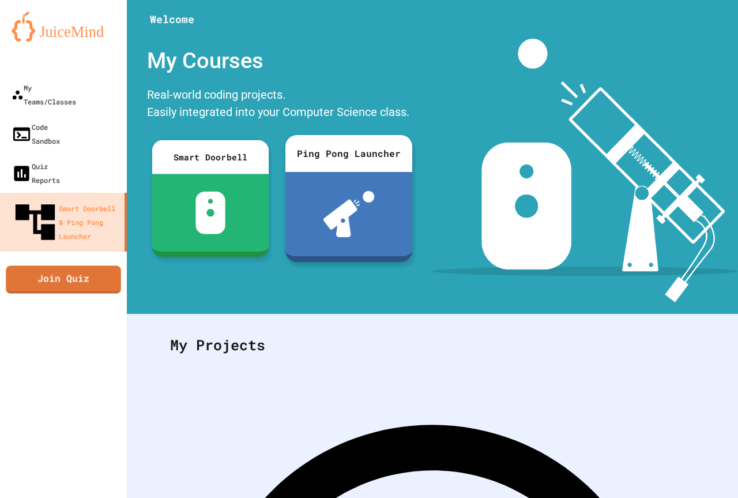
click at [106, 265] on link "Join Quiz" at bounding box center [63, 279] width 115 height 28
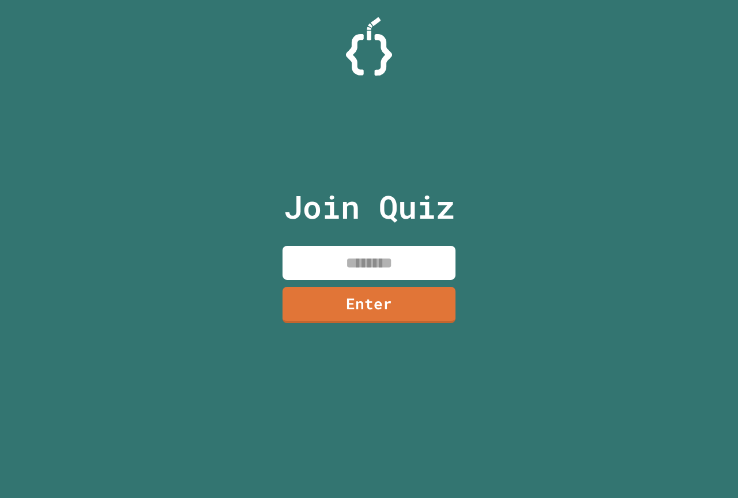
click at [346, 266] on input at bounding box center [369, 263] width 173 height 34
type input "********"
click at [435, 288] on link "Enter" at bounding box center [369, 305] width 173 height 36
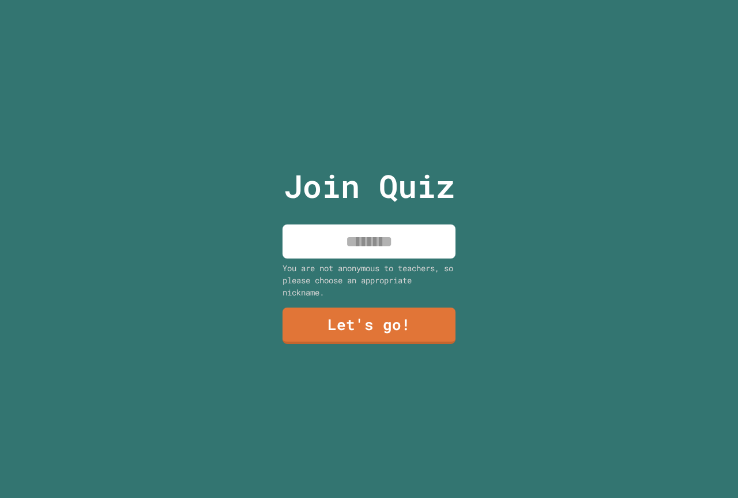
click at [396, 240] on input at bounding box center [369, 241] width 173 height 34
type input "**********"
click at [385, 318] on link "Let's go!" at bounding box center [369, 325] width 173 height 36
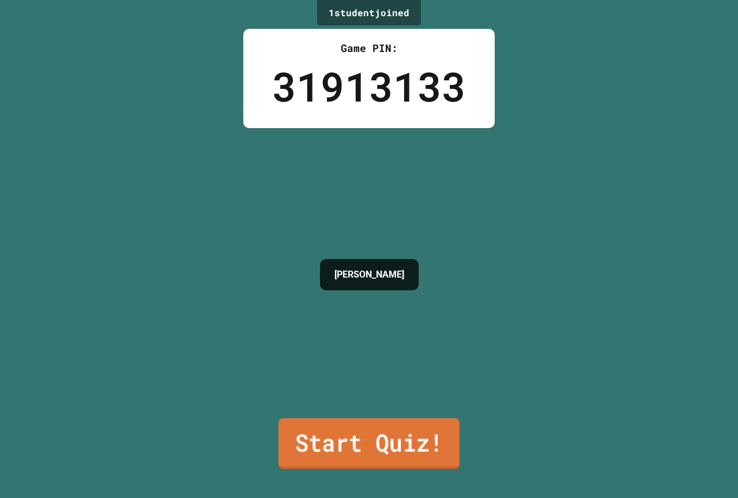
click at [394, 430] on link "Start Quiz!" at bounding box center [368, 443] width 181 height 51
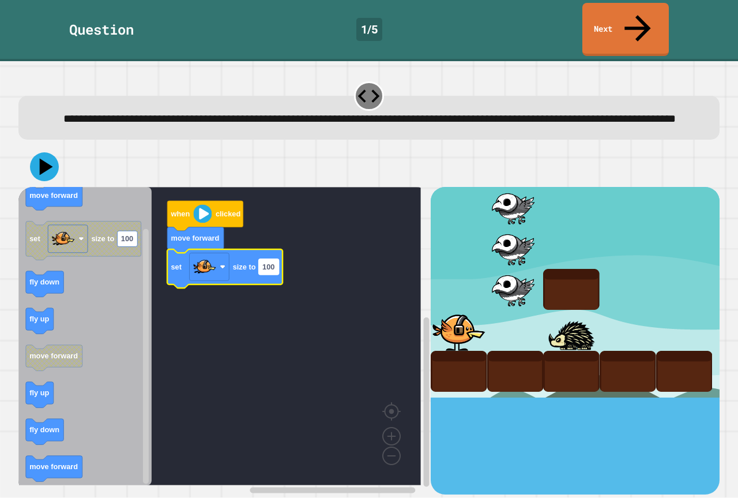
click at [278, 261] on rect "Blockly Workspace" at bounding box center [269, 267] width 20 height 16
type input "*"
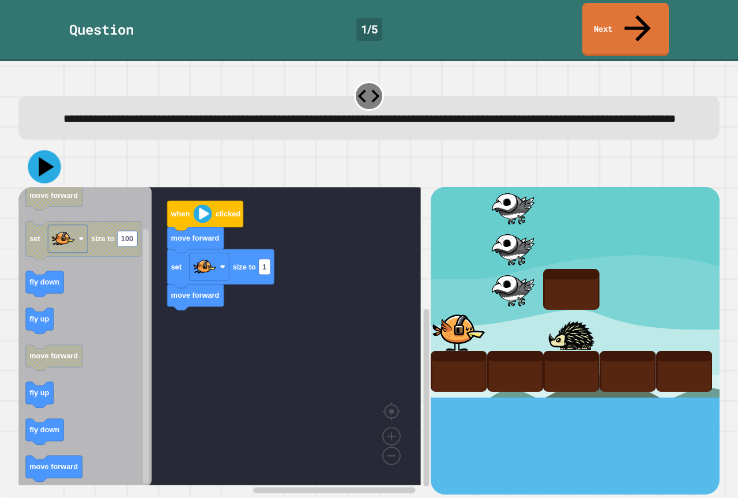
click at [44, 150] on icon at bounding box center [44, 166] width 33 height 33
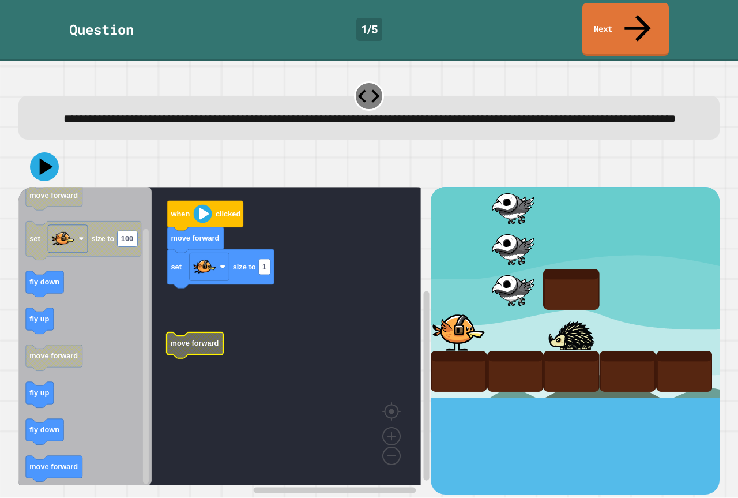
click at [35, 168] on icon at bounding box center [44, 166] width 29 height 29
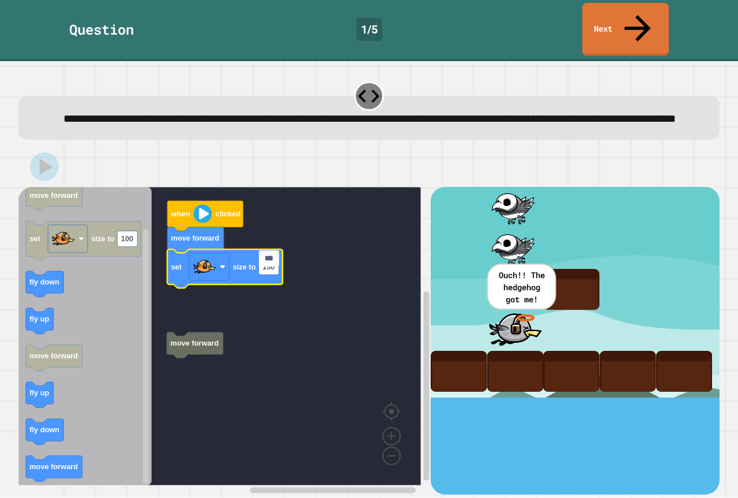
type input "***"
click at [40, 152] on icon at bounding box center [44, 166] width 29 height 29
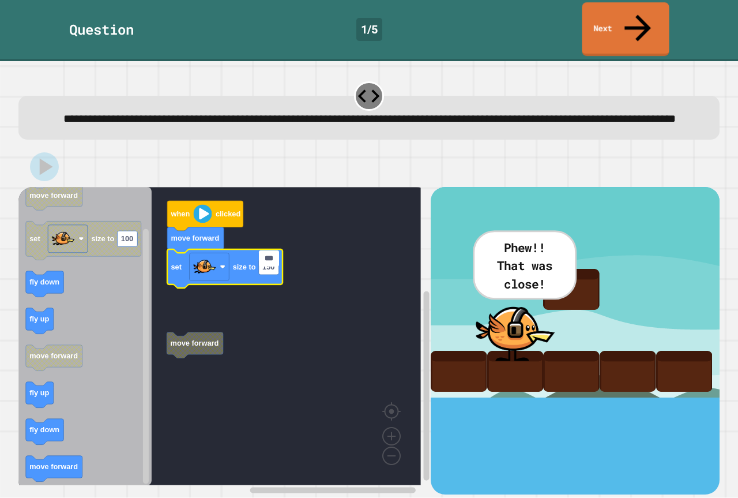
click at [597, 22] on link "Next" at bounding box center [625, 29] width 87 height 54
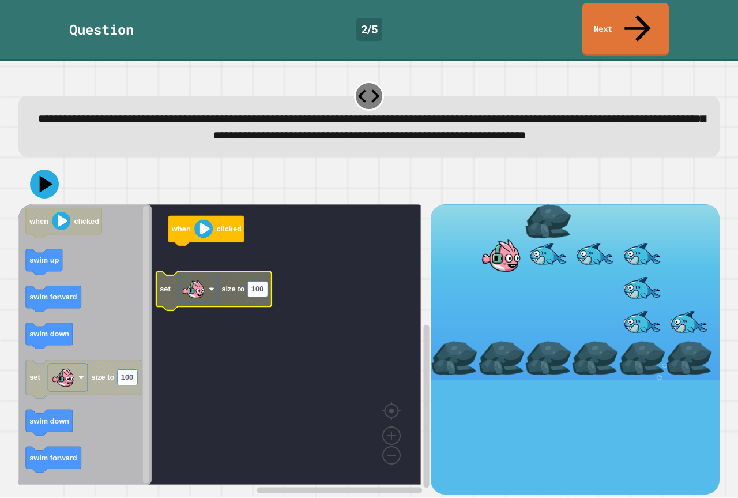
click at [242, 251] on rect "Blockly Workspace" at bounding box center [219, 344] width 402 height 280
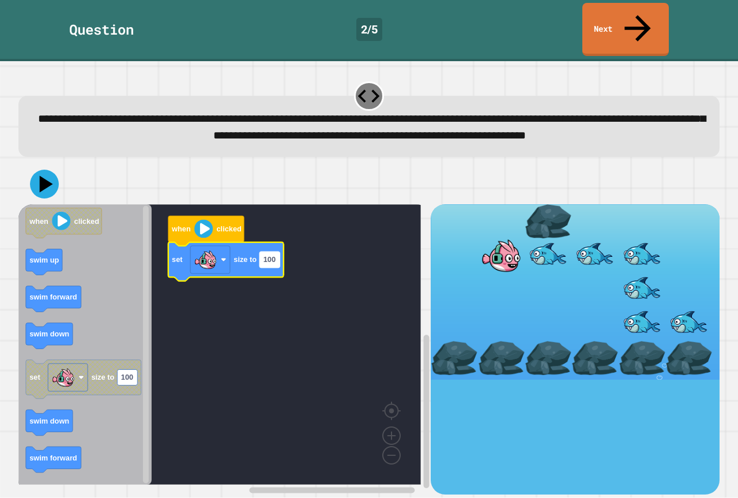
click at [280, 255] on rect "Blockly Workspace" at bounding box center [269, 260] width 20 height 16
type input "***"
click at [52, 179] on icon at bounding box center [44, 184] width 35 height 35
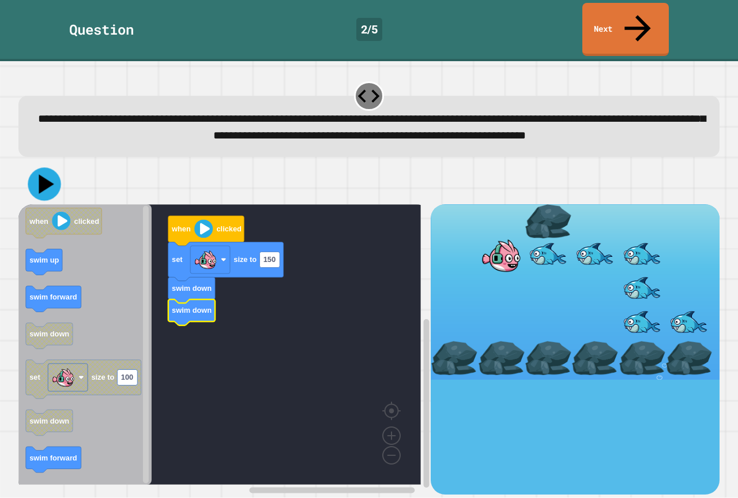
click at [46, 182] on icon at bounding box center [44, 184] width 33 height 33
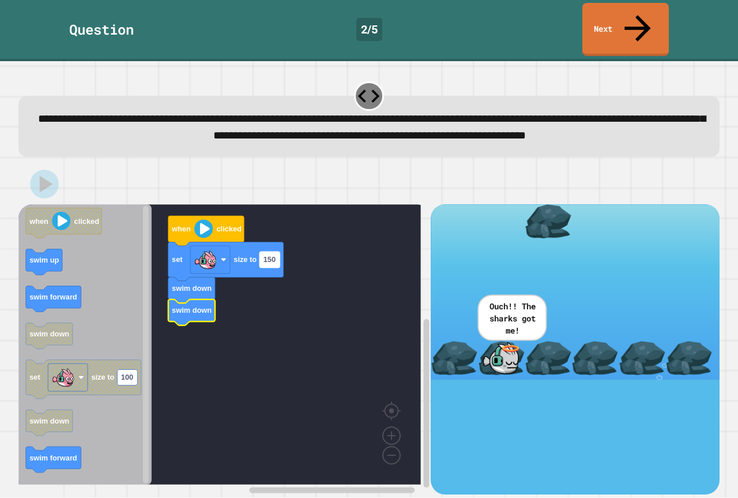
click at [276, 255] on text "150" at bounding box center [269, 259] width 12 height 9
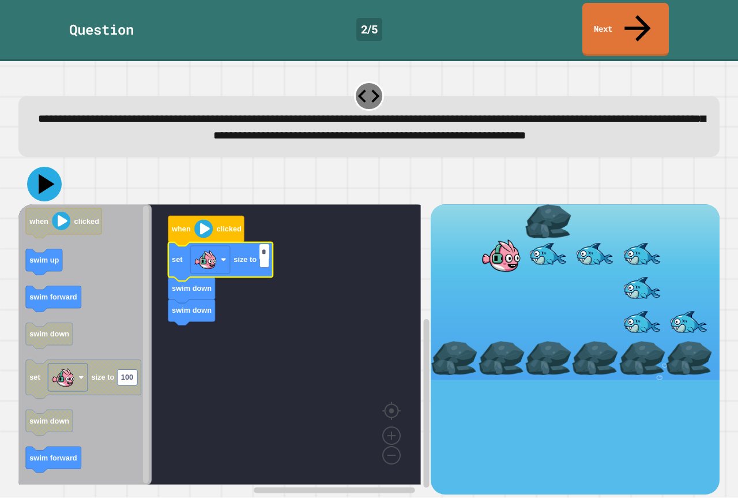
type input "*"
click at [48, 183] on icon at bounding box center [44, 184] width 35 height 35
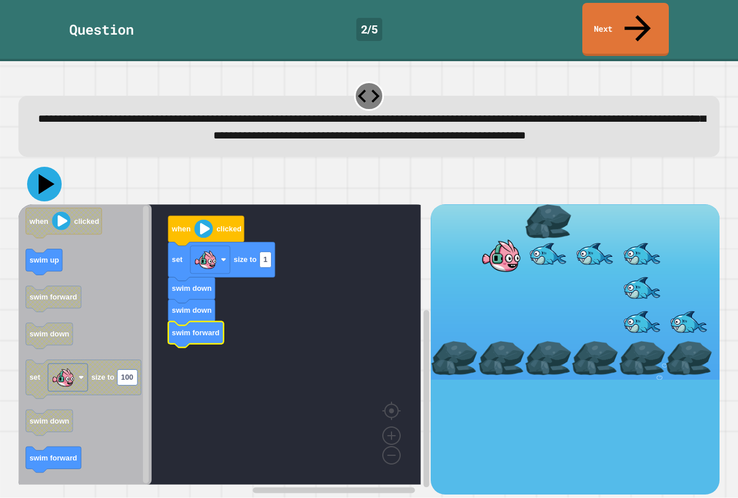
click at [39, 169] on icon at bounding box center [44, 184] width 35 height 35
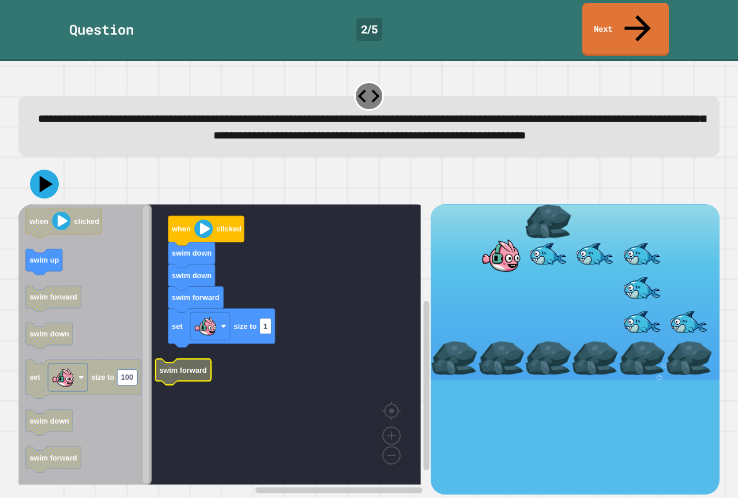
click at [194, 359] on icon "Blockly Workspace" at bounding box center [183, 372] width 55 height 26
click at [54, 181] on icon at bounding box center [44, 184] width 33 height 33
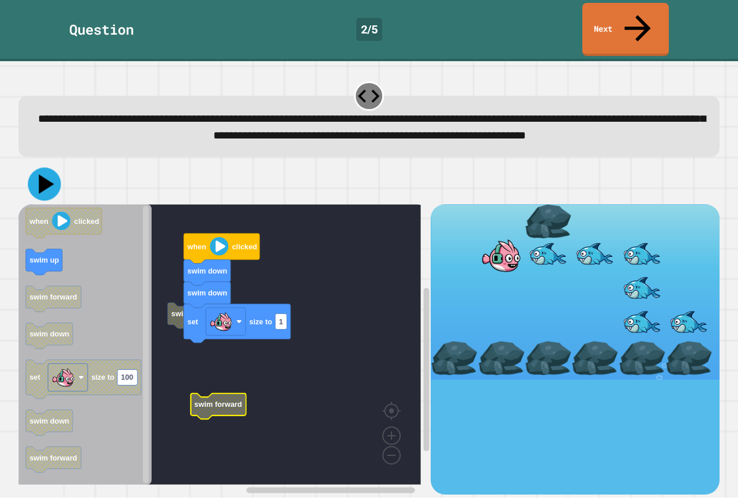
click at [55, 186] on icon at bounding box center [44, 184] width 33 height 33
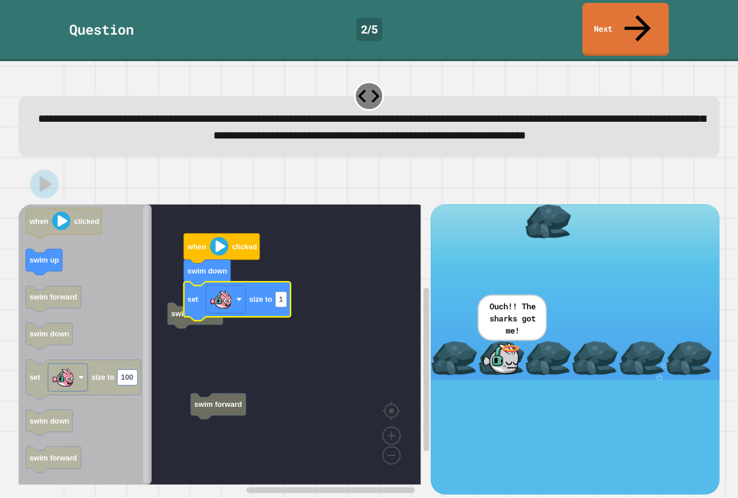
click at [54, 178] on icon at bounding box center [44, 184] width 29 height 29
click at [285, 292] on rect "Blockly Workspace" at bounding box center [281, 300] width 12 height 16
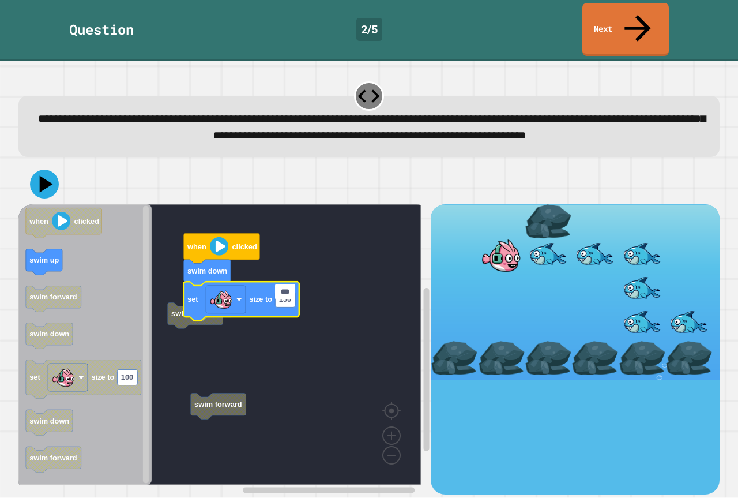
type input "***"
click at [40, 174] on icon at bounding box center [44, 184] width 35 height 35
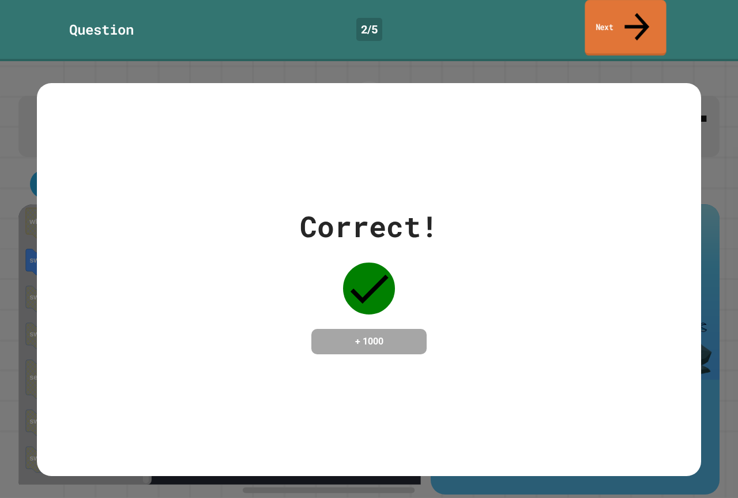
click at [609, 6] on link "Next" at bounding box center [625, 28] width 81 height 56
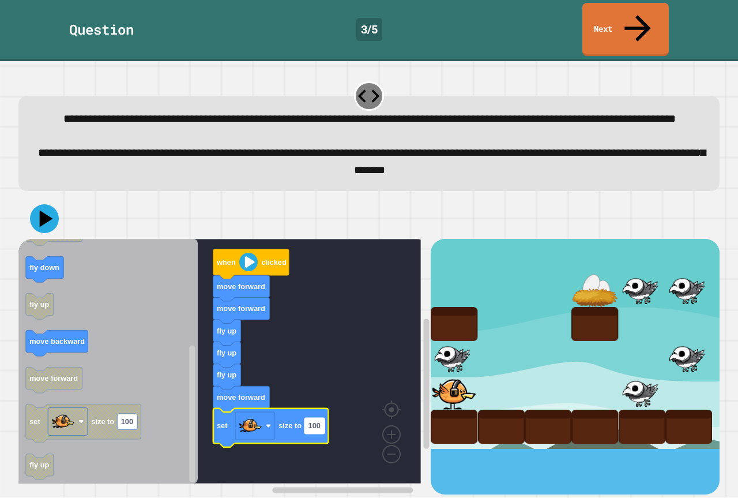
click at [320, 421] on text "100" at bounding box center [314, 425] width 12 height 9
click at [36, 202] on icon at bounding box center [44, 218] width 35 height 35
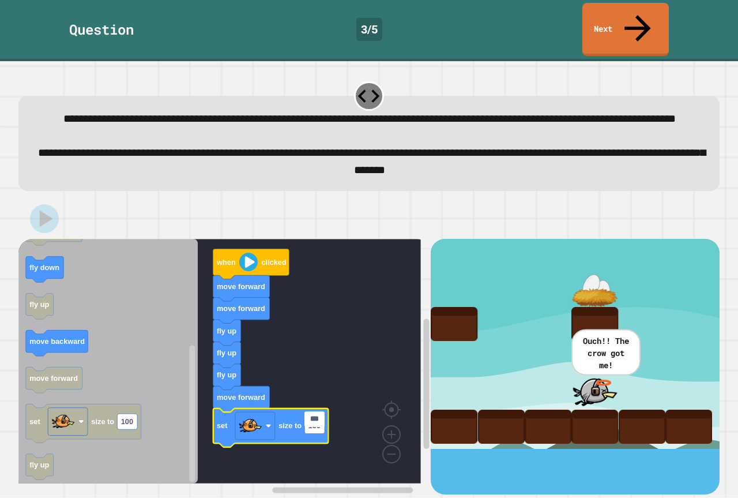
click at [320, 417] on input "***" at bounding box center [314, 419] width 20 height 16
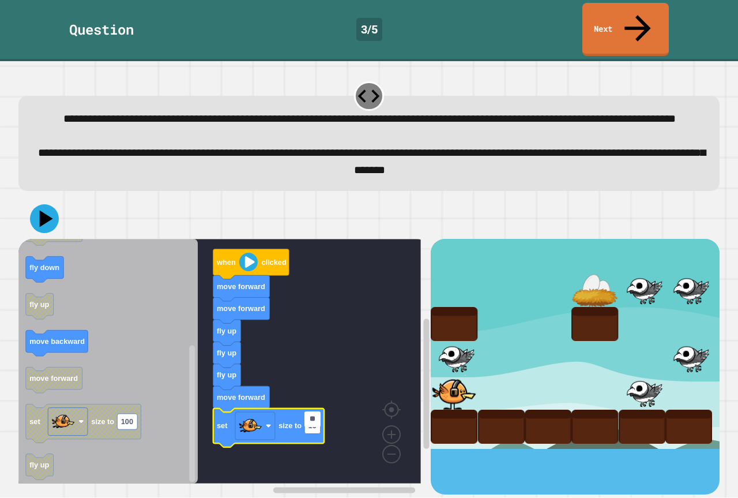
type input "*"
click at [52, 222] on icon at bounding box center [44, 218] width 29 height 29
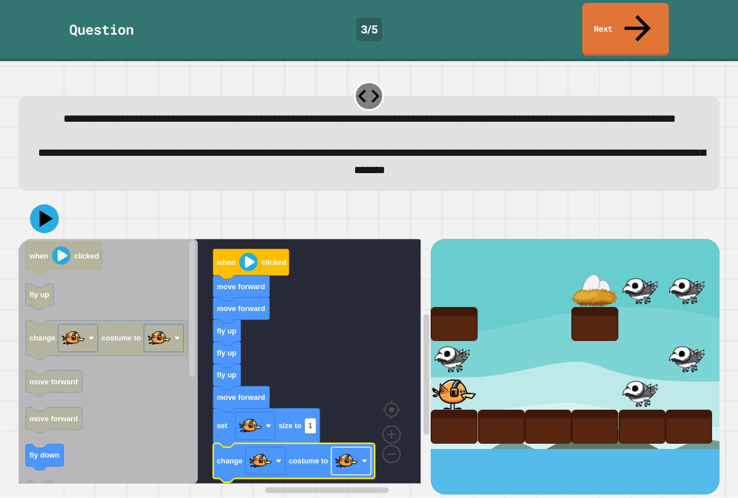
click at [360, 451] on rect "Blockly Workspace" at bounding box center [352, 461] width 40 height 28
click at [44, 210] on icon at bounding box center [46, 218] width 14 height 17
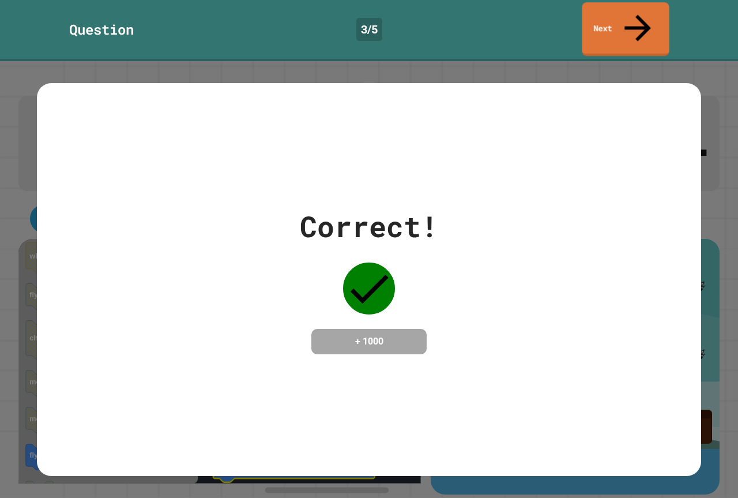
click at [602, 13] on link "Next" at bounding box center [625, 29] width 87 height 54
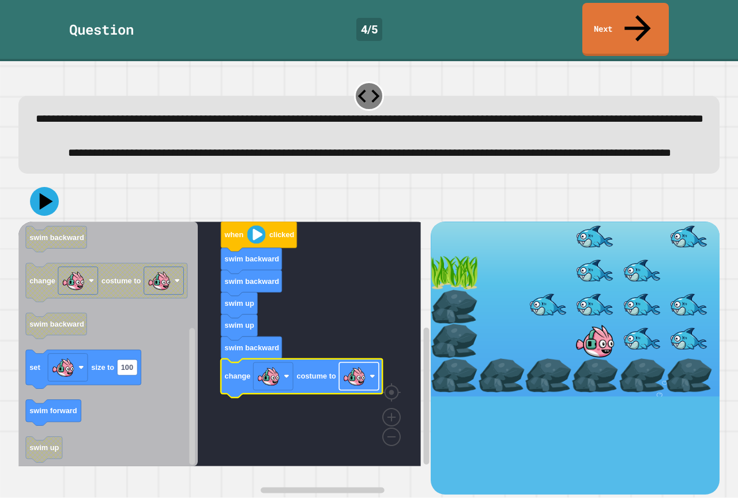
click at [366, 387] on image "Blockly Workspace" at bounding box center [354, 375] width 23 height 23
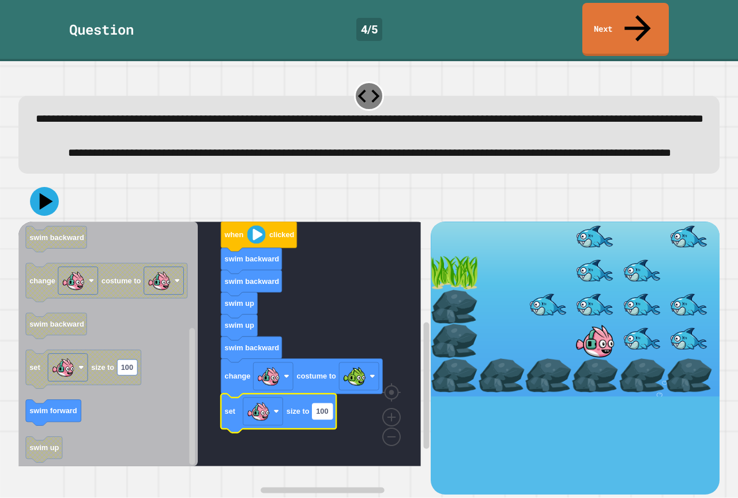
click at [330, 419] on rect "Blockly Workspace" at bounding box center [322, 411] width 20 height 16
type input "*"
click at [38, 216] on icon at bounding box center [44, 201] width 29 height 29
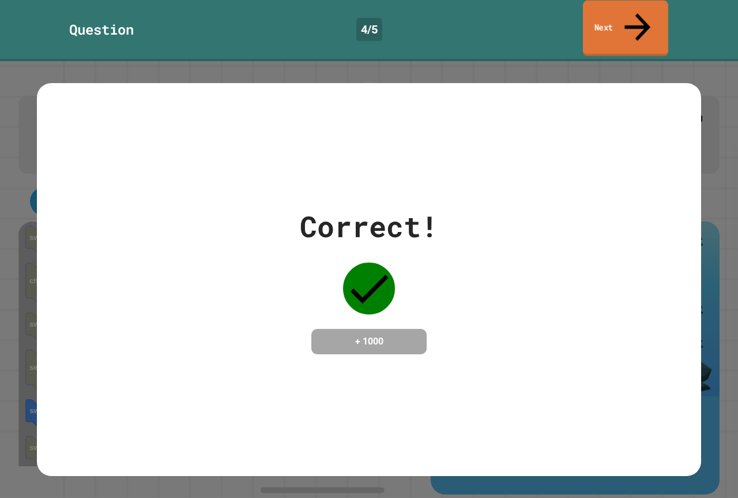
click at [605, 16] on link "Next" at bounding box center [625, 29] width 85 height 56
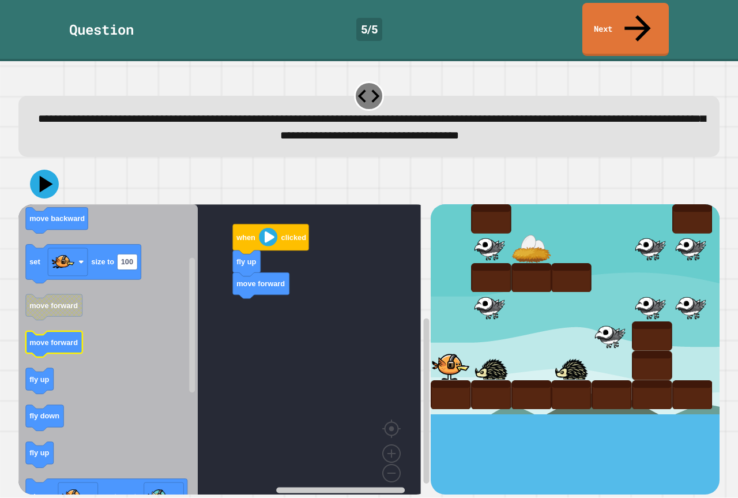
click at [69, 338] on text "move forward" at bounding box center [53, 342] width 48 height 9
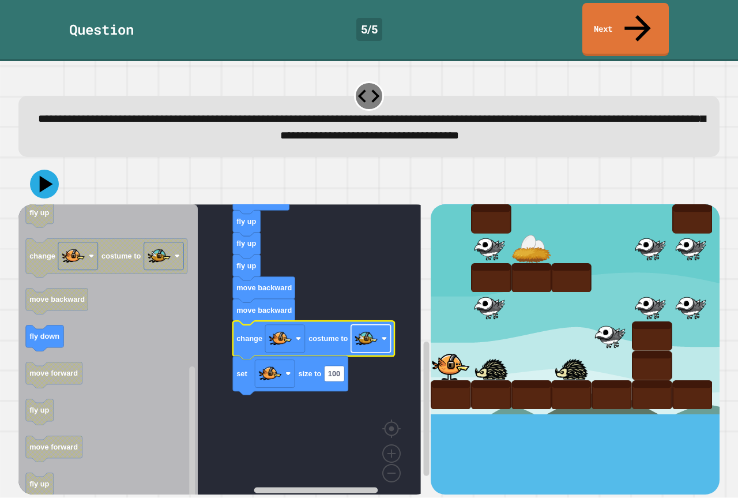
click at [368, 327] on image "Blockly Workspace" at bounding box center [366, 338] width 23 height 23
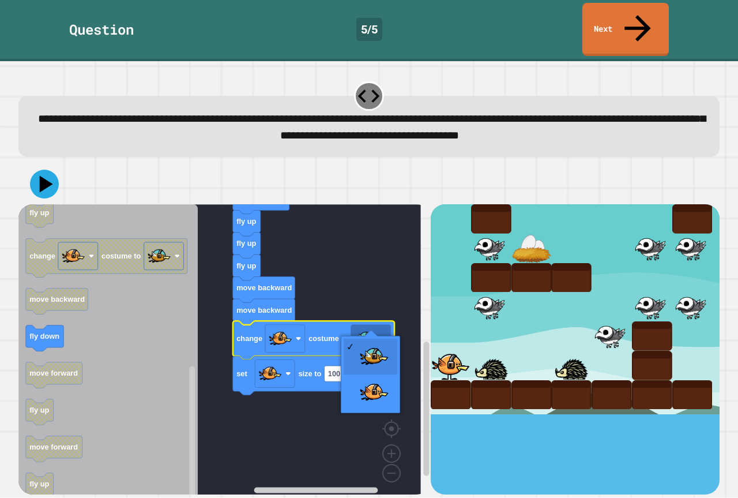
click at [280, 377] on rect "Blockly Workspace" at bounding box center [219, 353] width 402 height 298
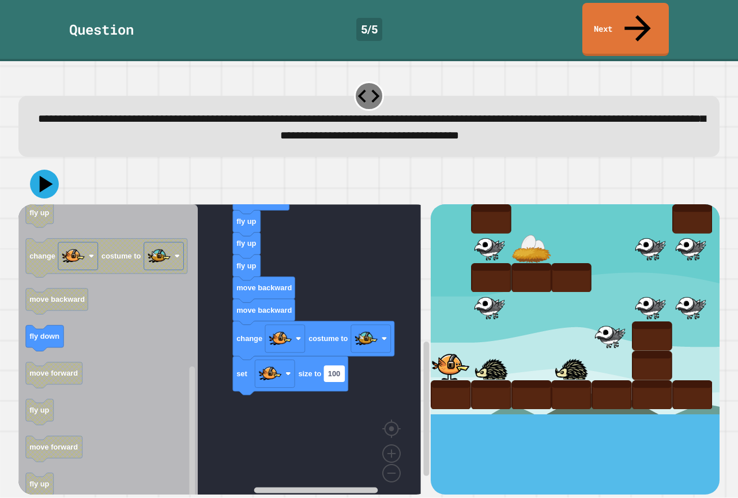
click at [336, 366] on rect "Blockly Workspace" at bounding box center [334, 374] width 20 height 16
type input "*"
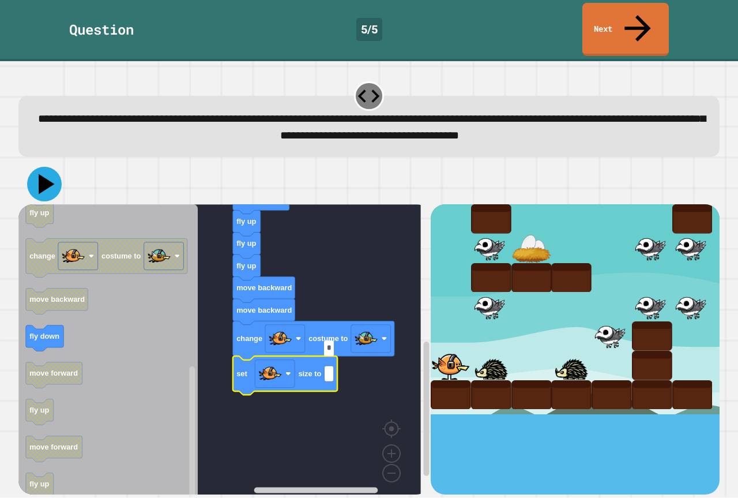
click at [39, 167] on icon at bounding box center [44, 184] width 35 height 35
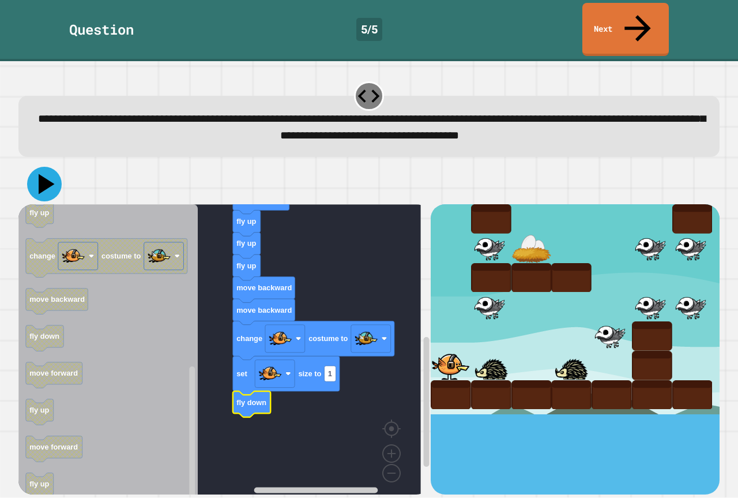
click at [47, 167] on icon at bounding box center [44, 184] width 35 height 35
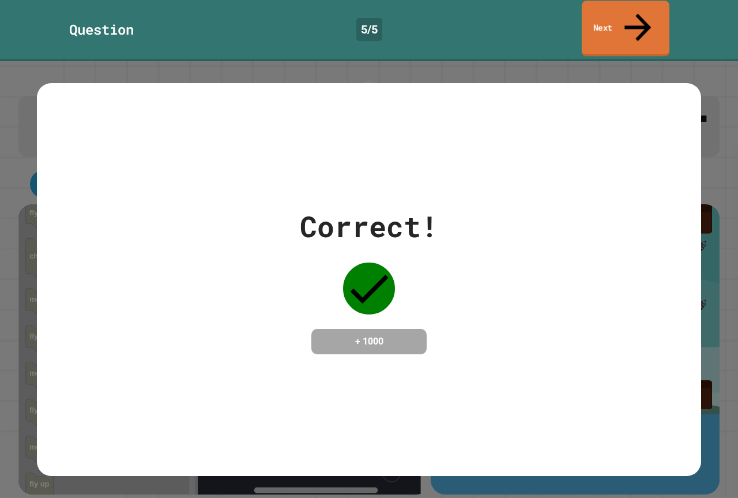
click at [628, 24] on link "Next" at bounding box center [626, 29] width 88 height 56
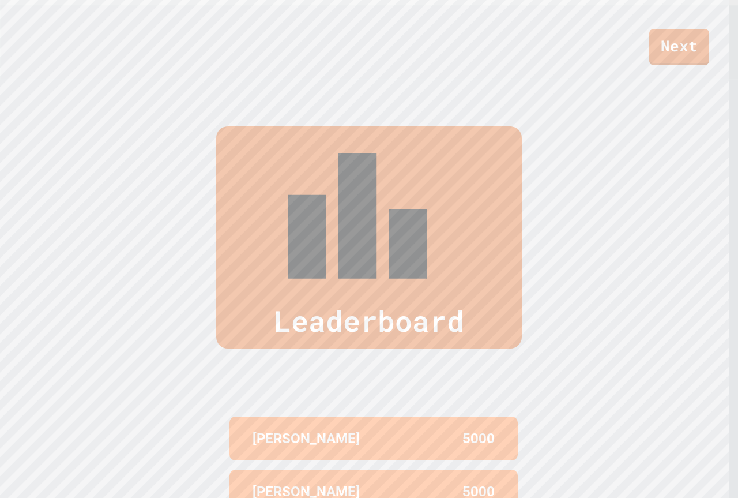
scroll to position [502, 0]
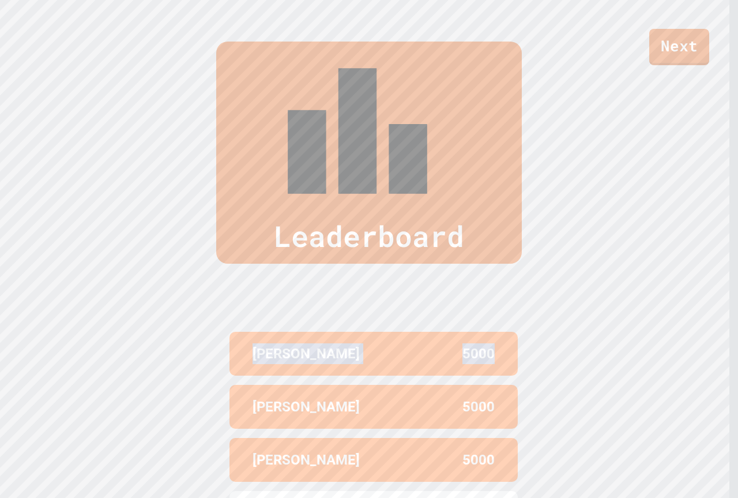
drag, startPoint x: 212, startPoint y: 196, endPoint x: 533, endPoint y: 193, distance: 321.2
click at [529, 195] on div "Leaderboard AIDEN 5000 [PERSON_NAME] 5000 [PERSON_NAME] 5000 [PERSON_NAME] 5000…" at bounding box center [369, 316] width 738 height 643
